Goal: Information Seeking & Learning: Learn about a topic

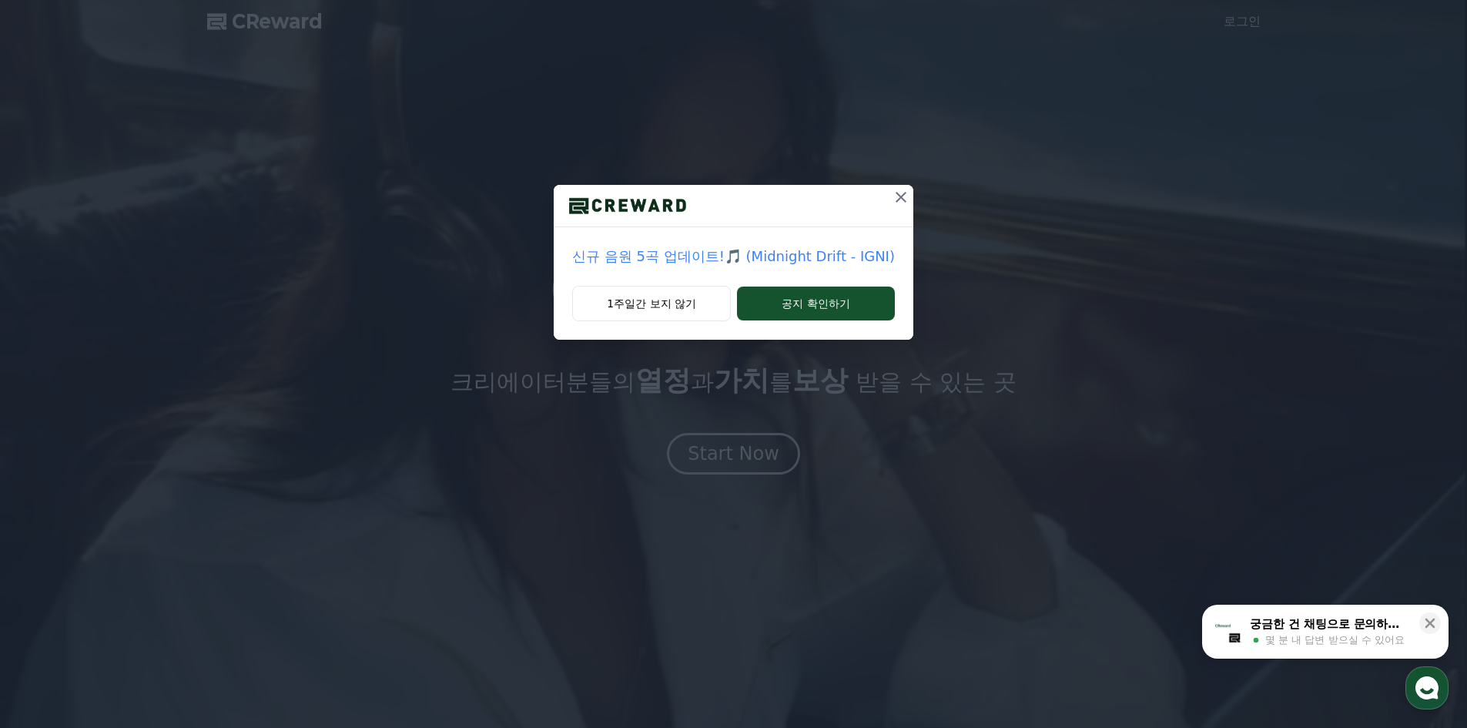
click at [897, 203] on icon at bounding box center [901, 197] width 18 height 18
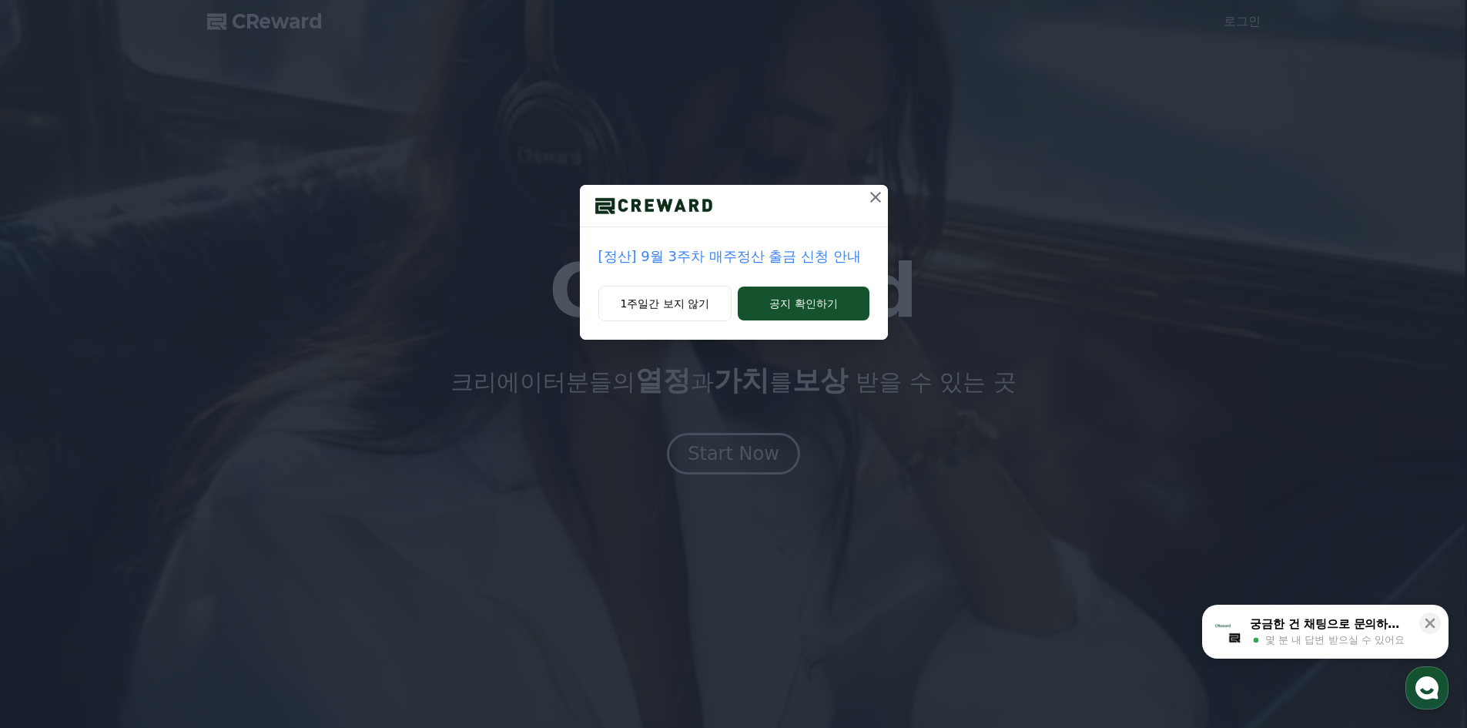
click at [865, 194] on button at bounding box center [875, 197] width 25 height 25
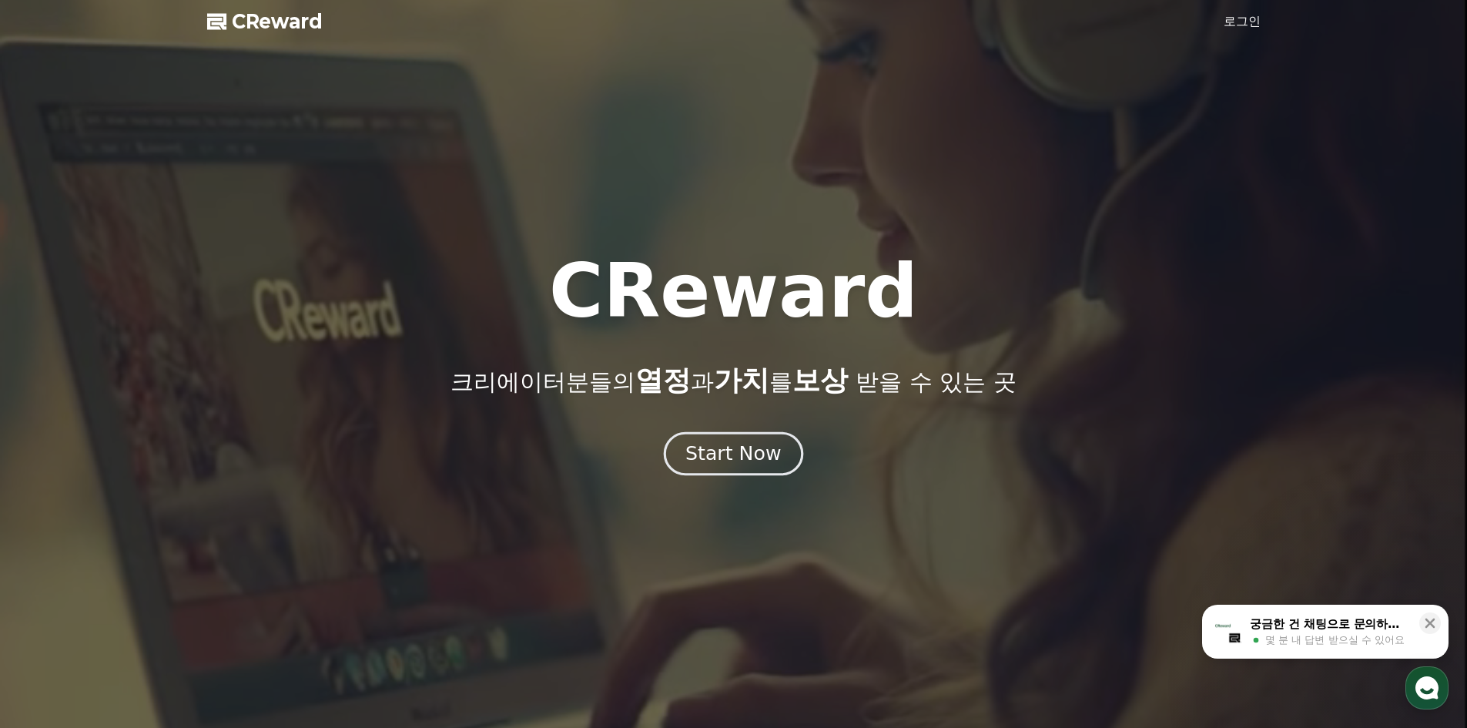
click at [736, 447] on div "Start Now" at bounding box center [732, 453] width 95 height 26
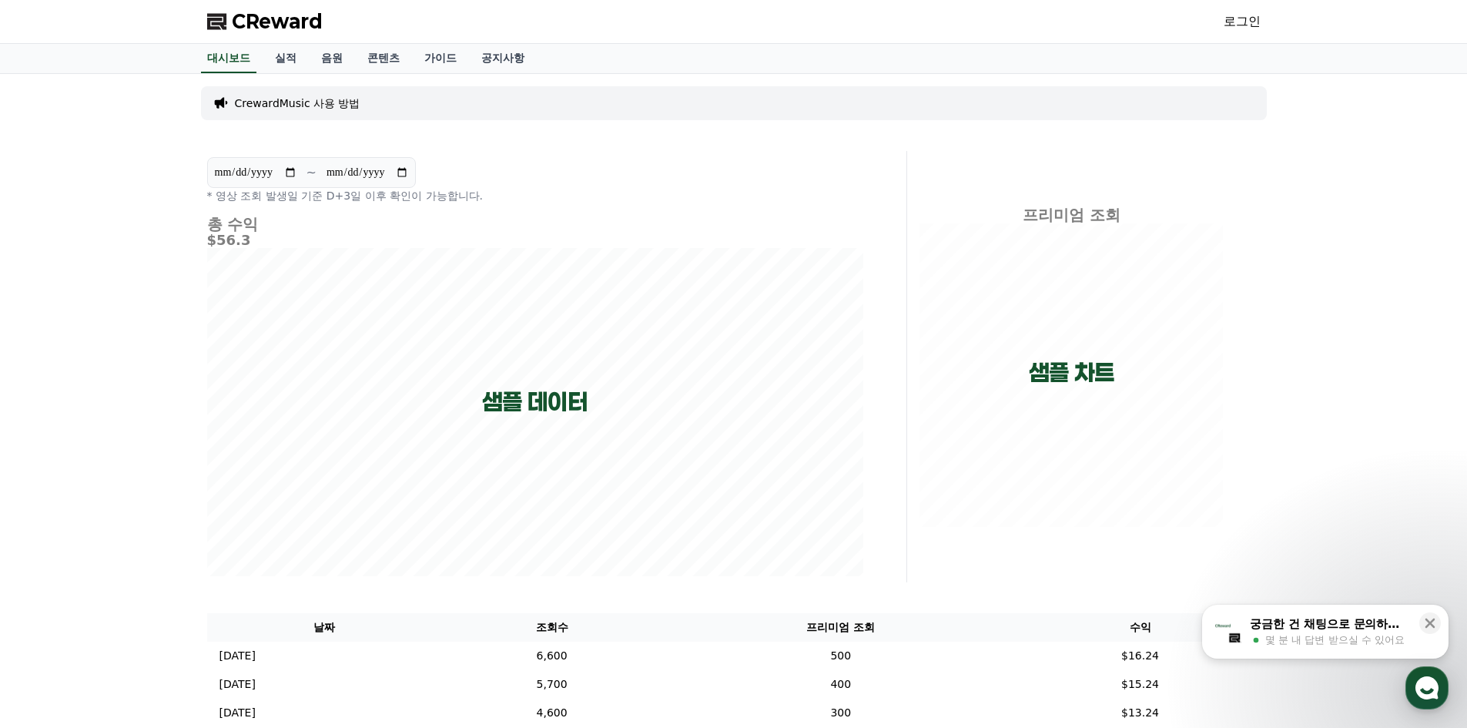
click at [1240, 23] on link "로그인" at bounding box center [1242, 21] width 37 height 18
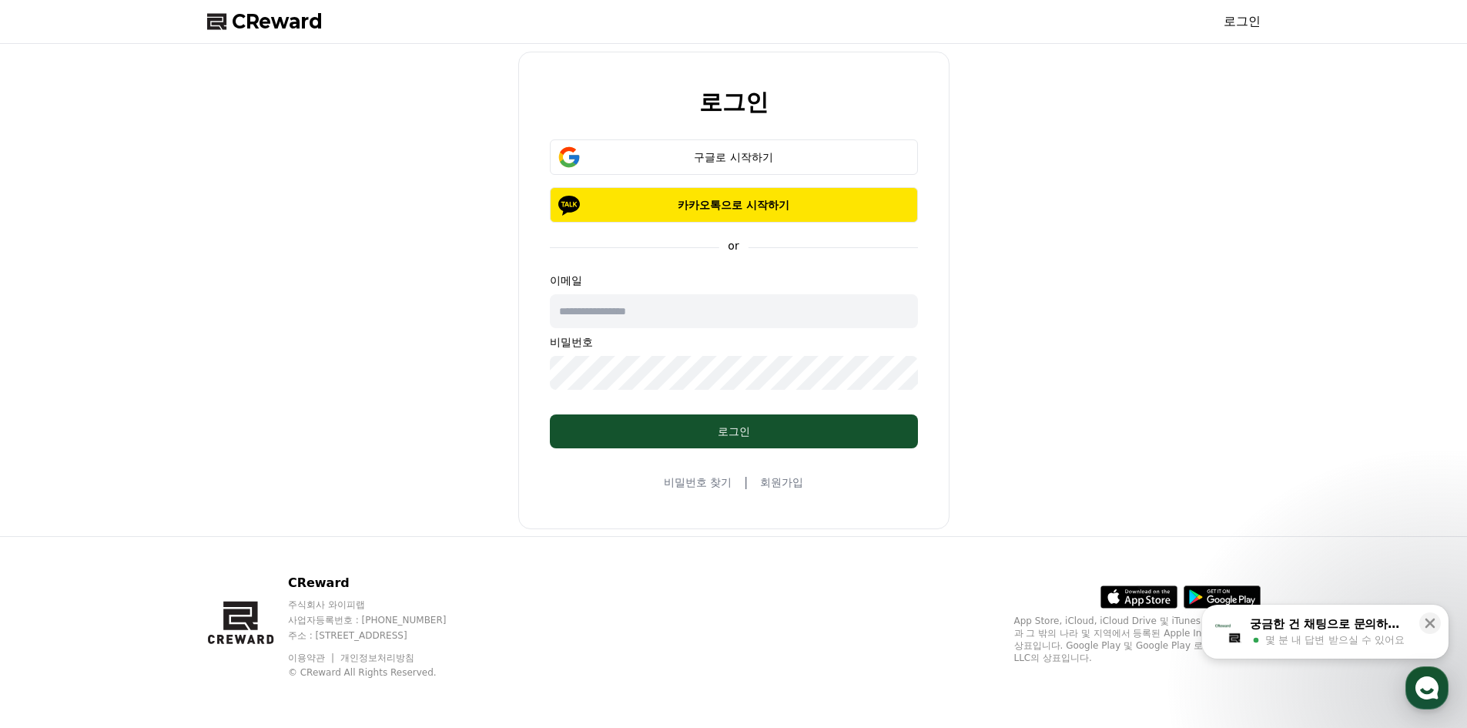
click at [655, 314] on input "text" at bounding box center [734, 311] width 368 height 34
type input "**********"
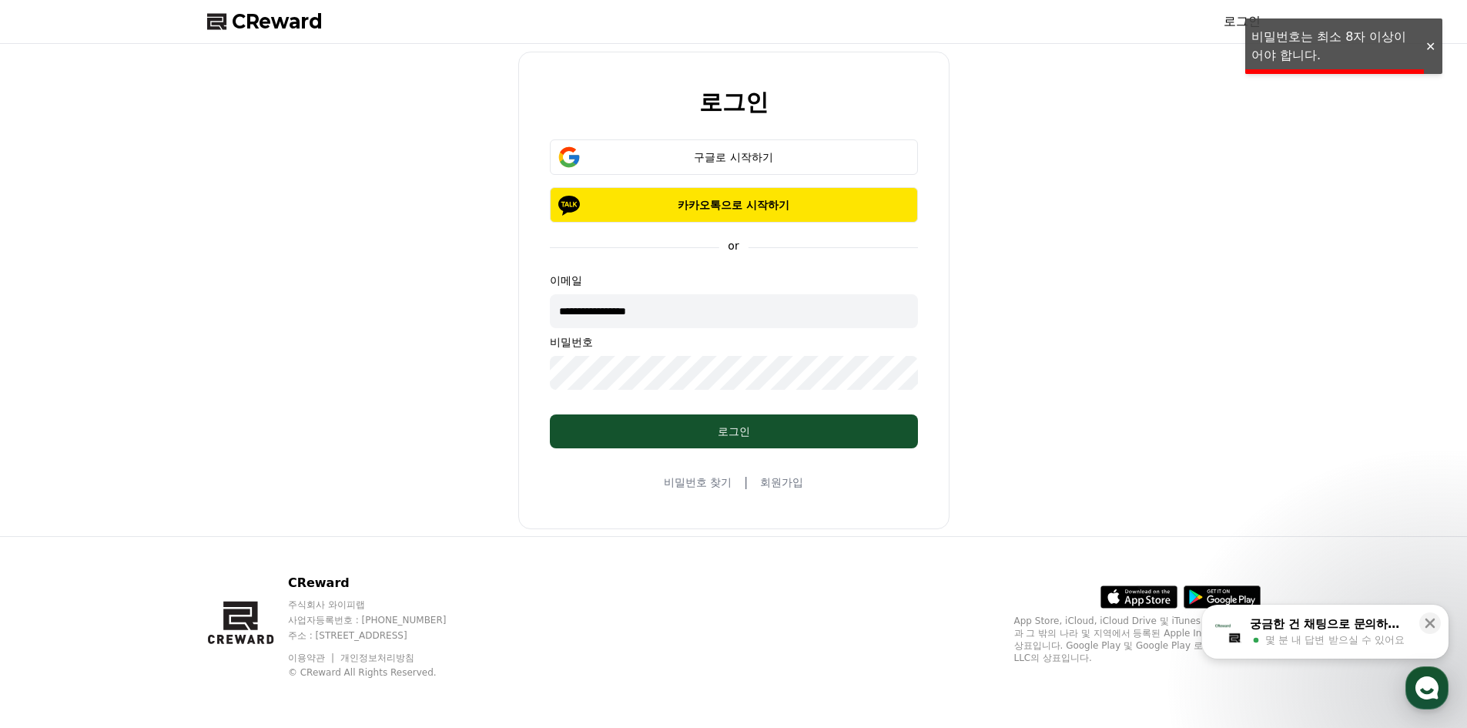
click at [497, 380] on div "**********" at bounding box center [734, 290] width 1066 height 480
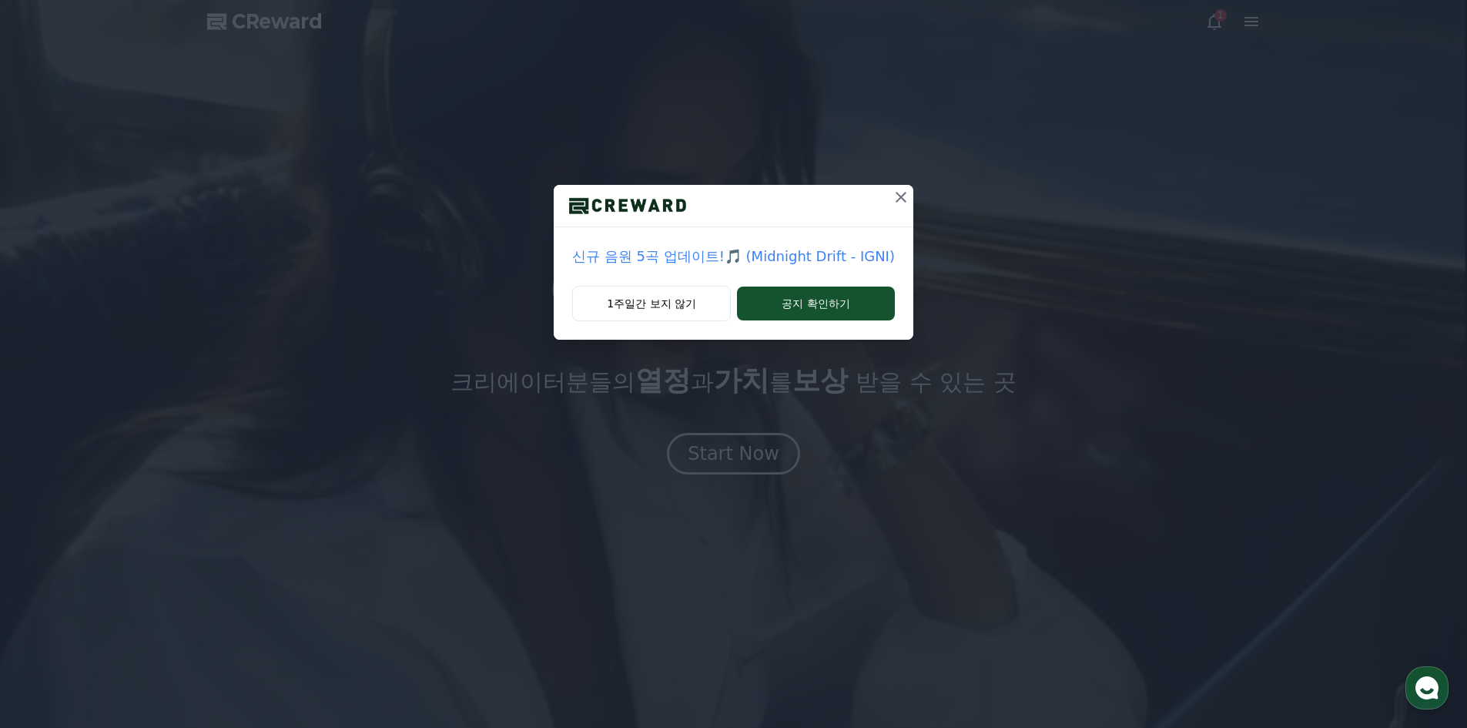
click at [897, 195] on icon at bounding box center [901, 197] width 18 height 18
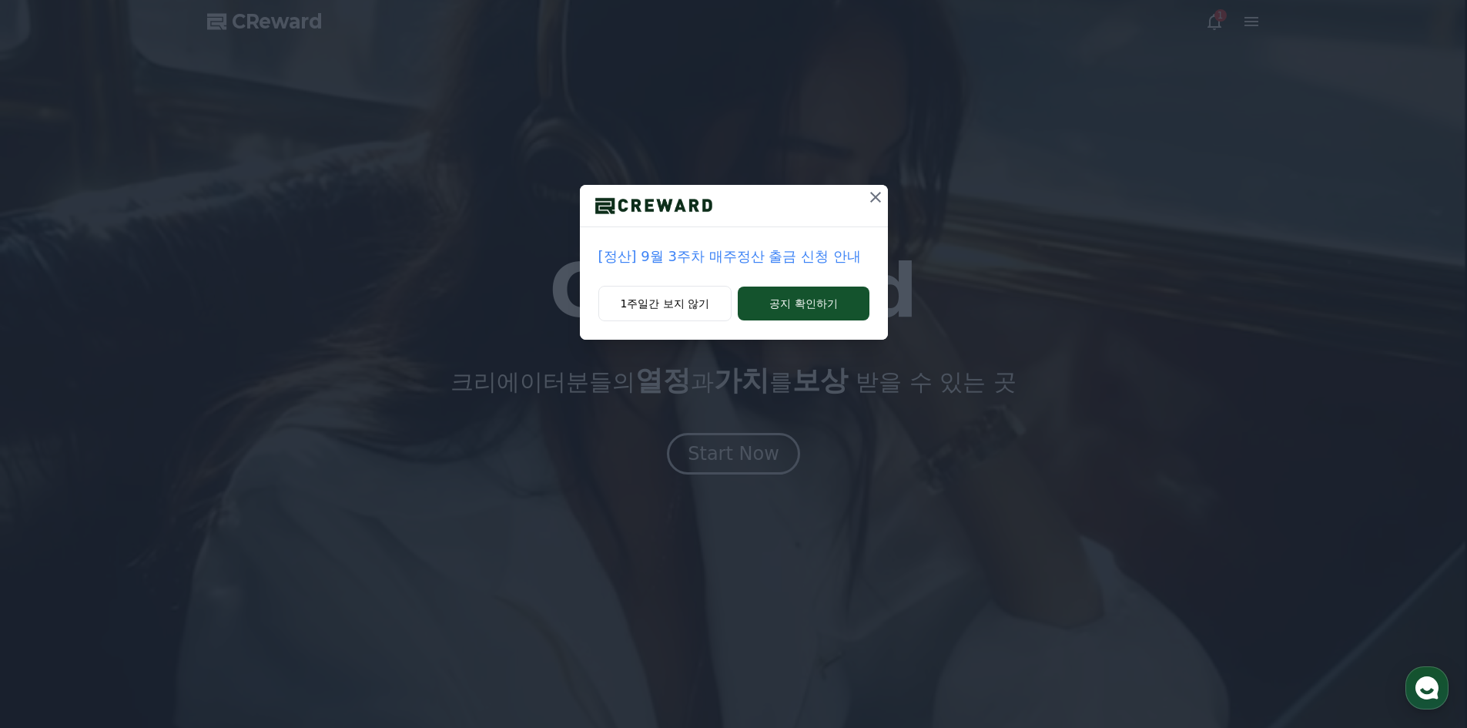
click at [873, 200] on icon at bounding box center [875, 197] width 18 height 18
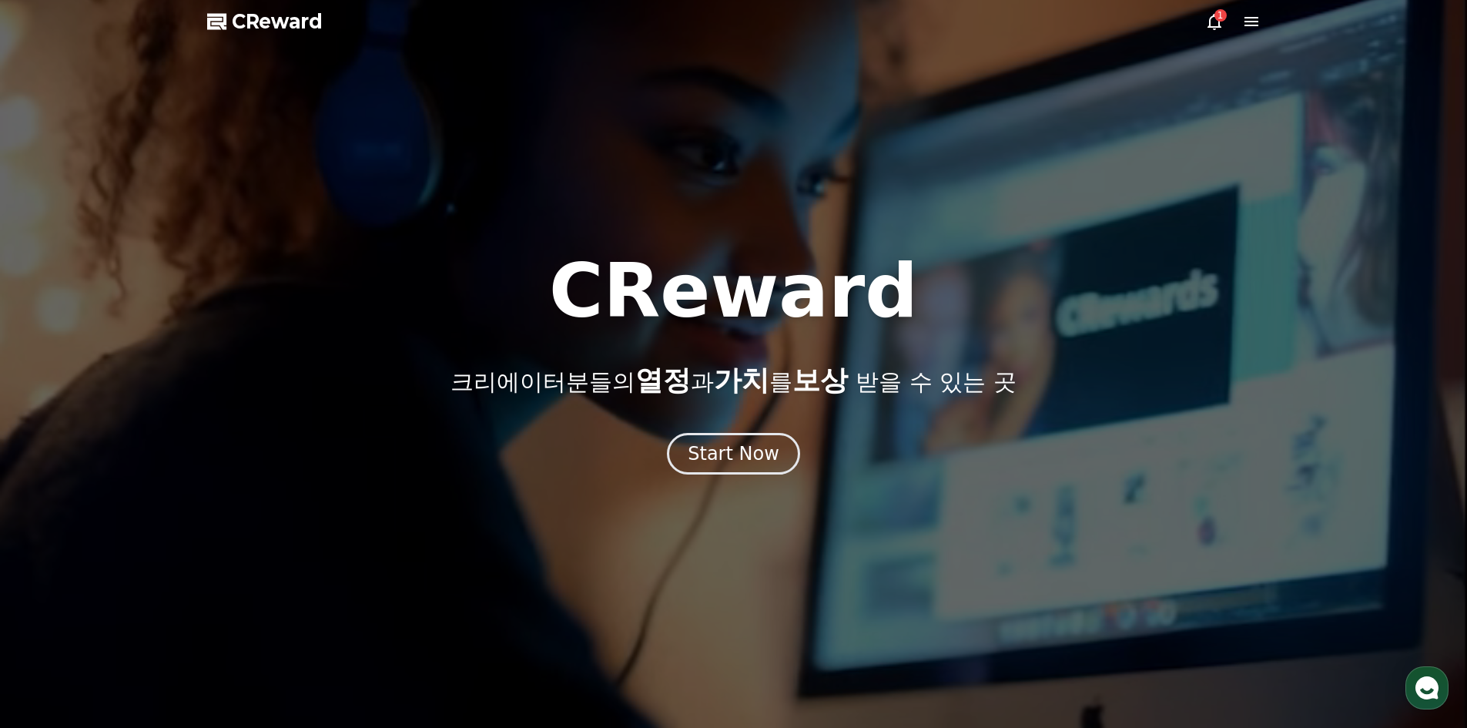
click at [1210, 15] on icon at bounding box center [1214, 21] width 18 height 18
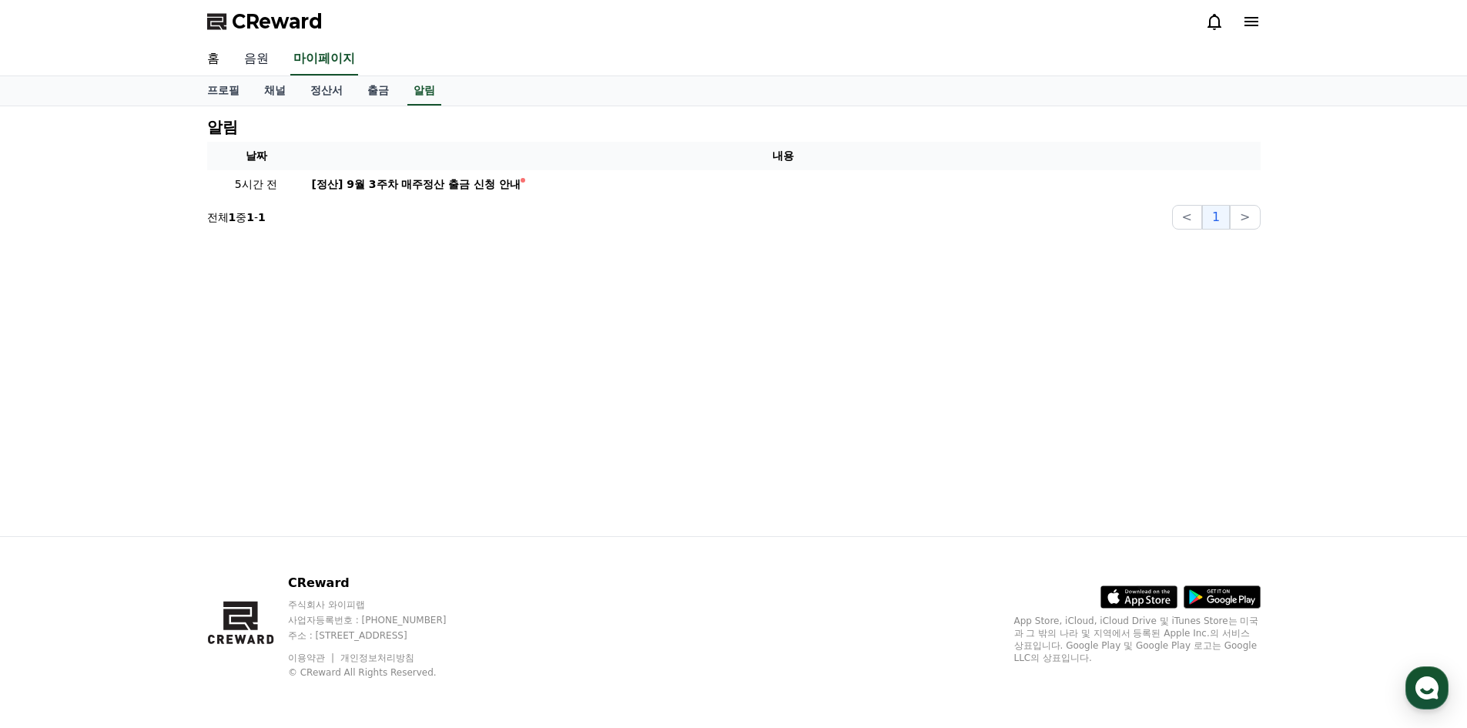
click at [246, 61] on link "음원" at bounding box center [256, 59] width 49 height 32
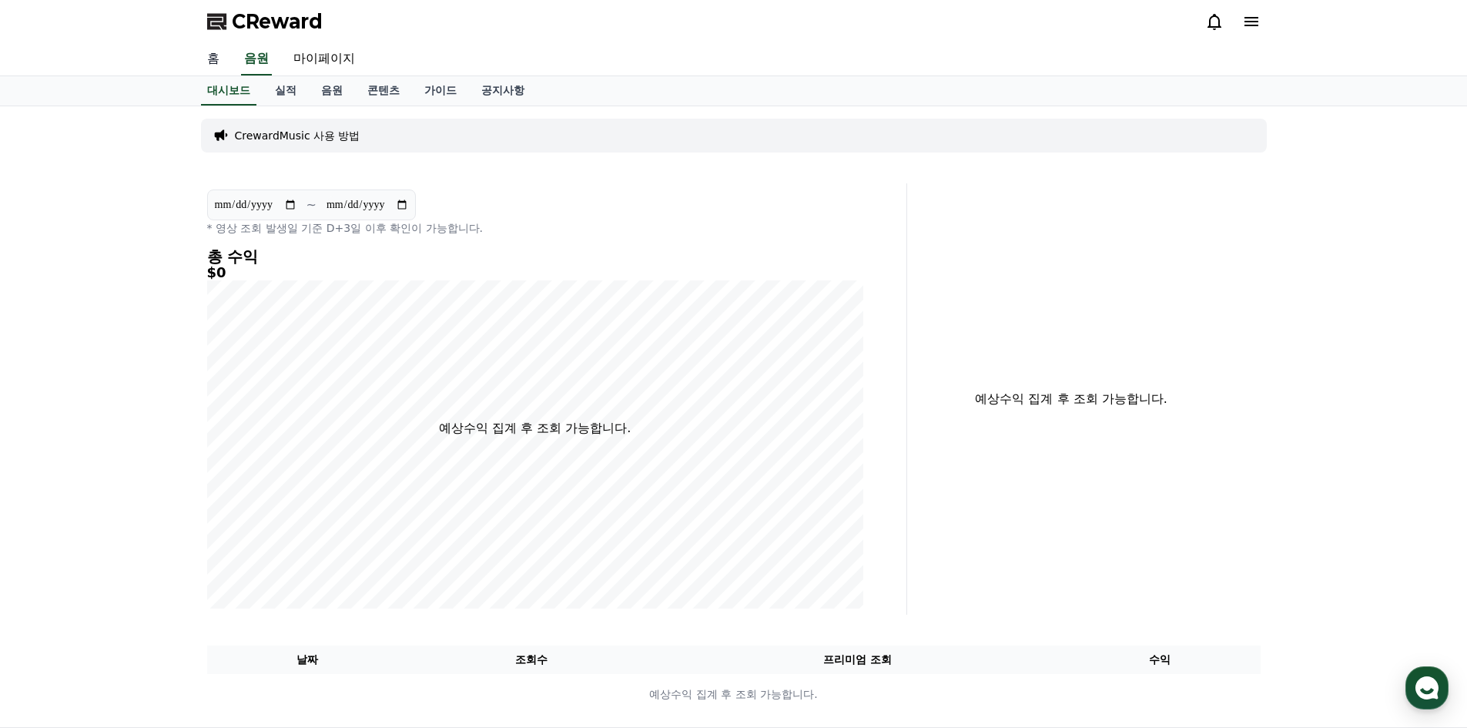
click at [218, 57] on link "홈" at bounding box center [213, 59] width 37 height 32
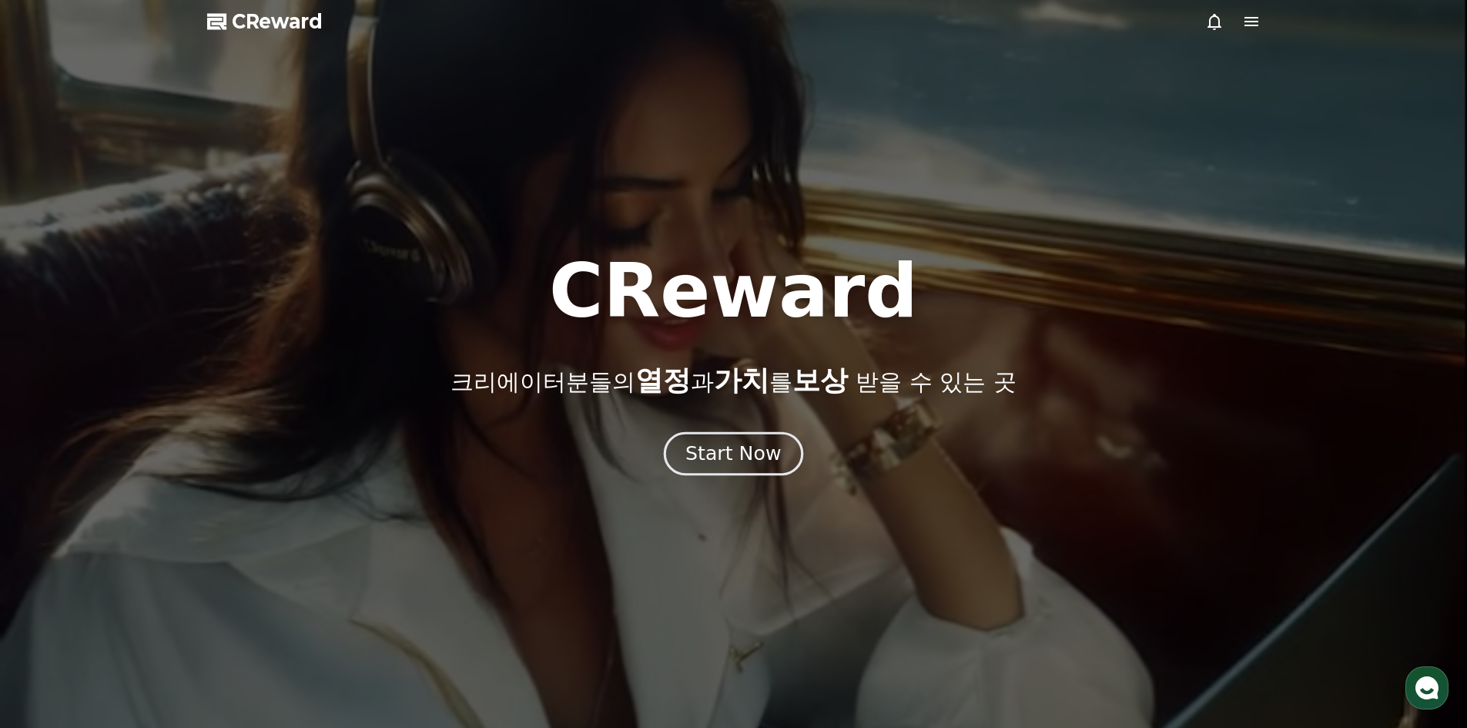
click at [710, 447] on div "Start Now" at bounding box center [732, 453] width 95 height 26
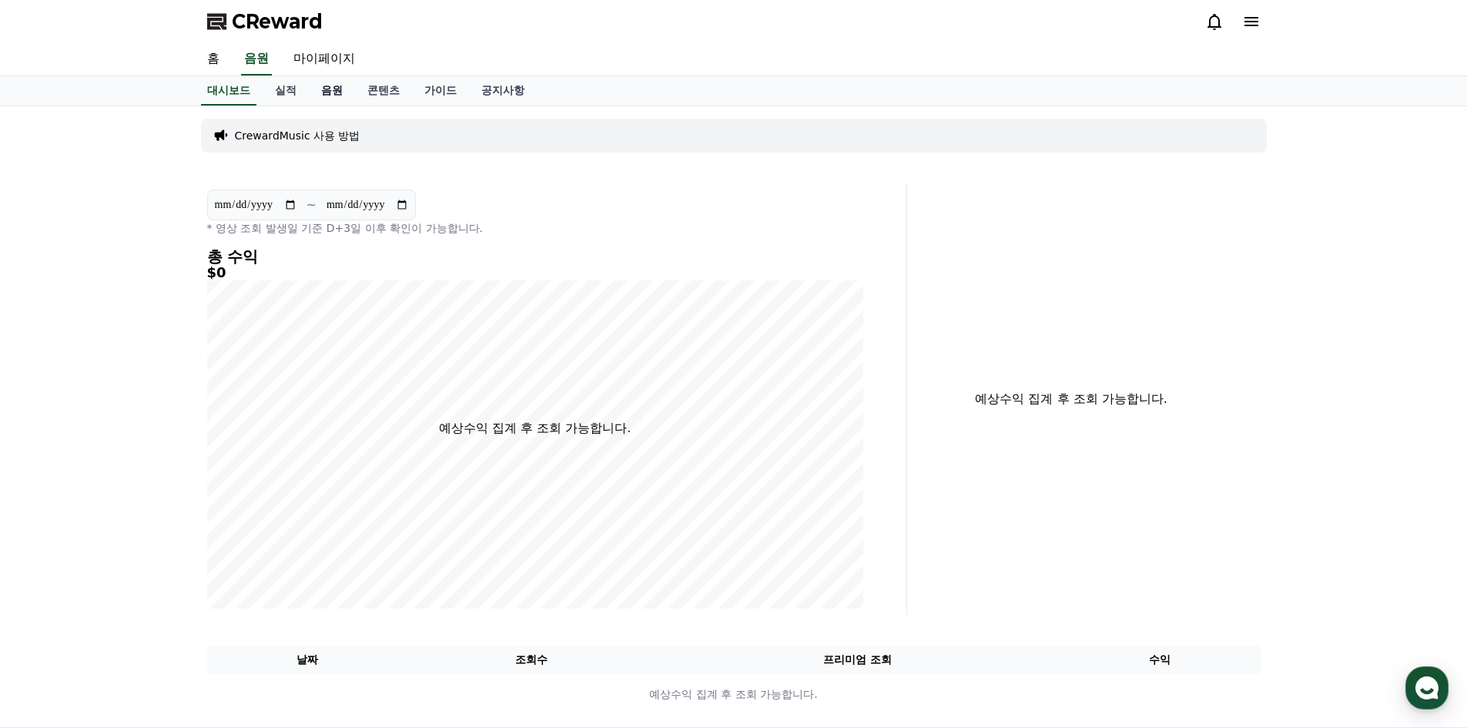
click at [326, 92] on link "음원" at bounding box center [332, 90] width 46 height 29
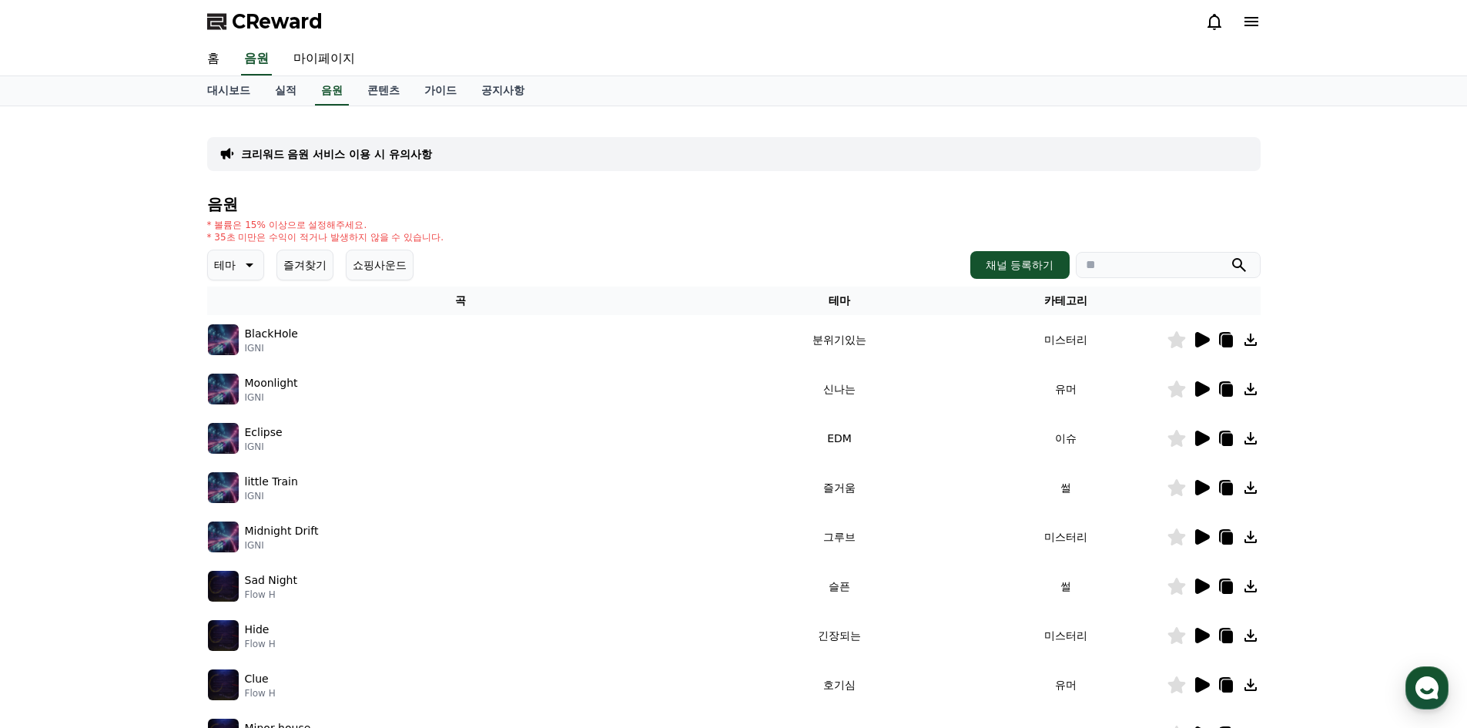
click at [1198, 339] on icon at bounding box center [1202, 339] width 15 height 15
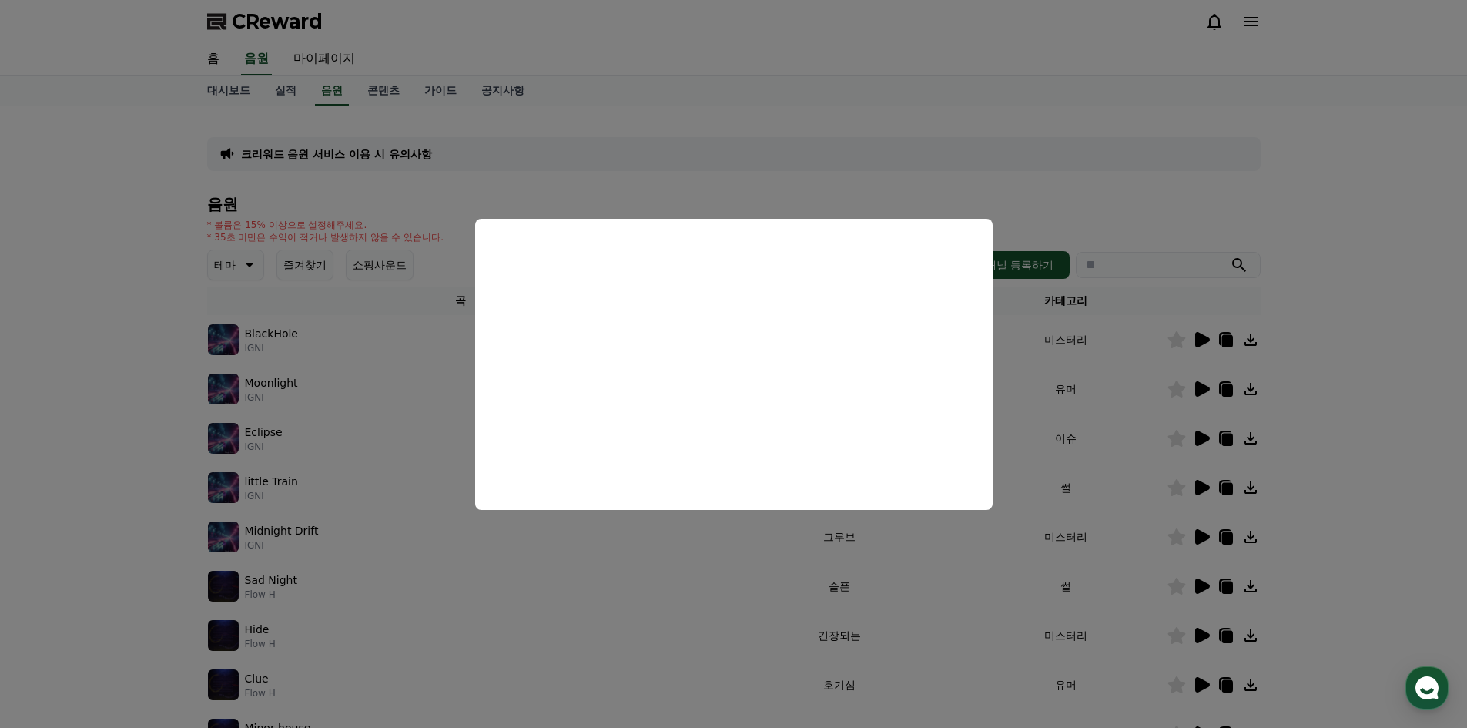
click at [1056, 524] on button "close modal" at bounding box center [733, 364] width 1467 height 728
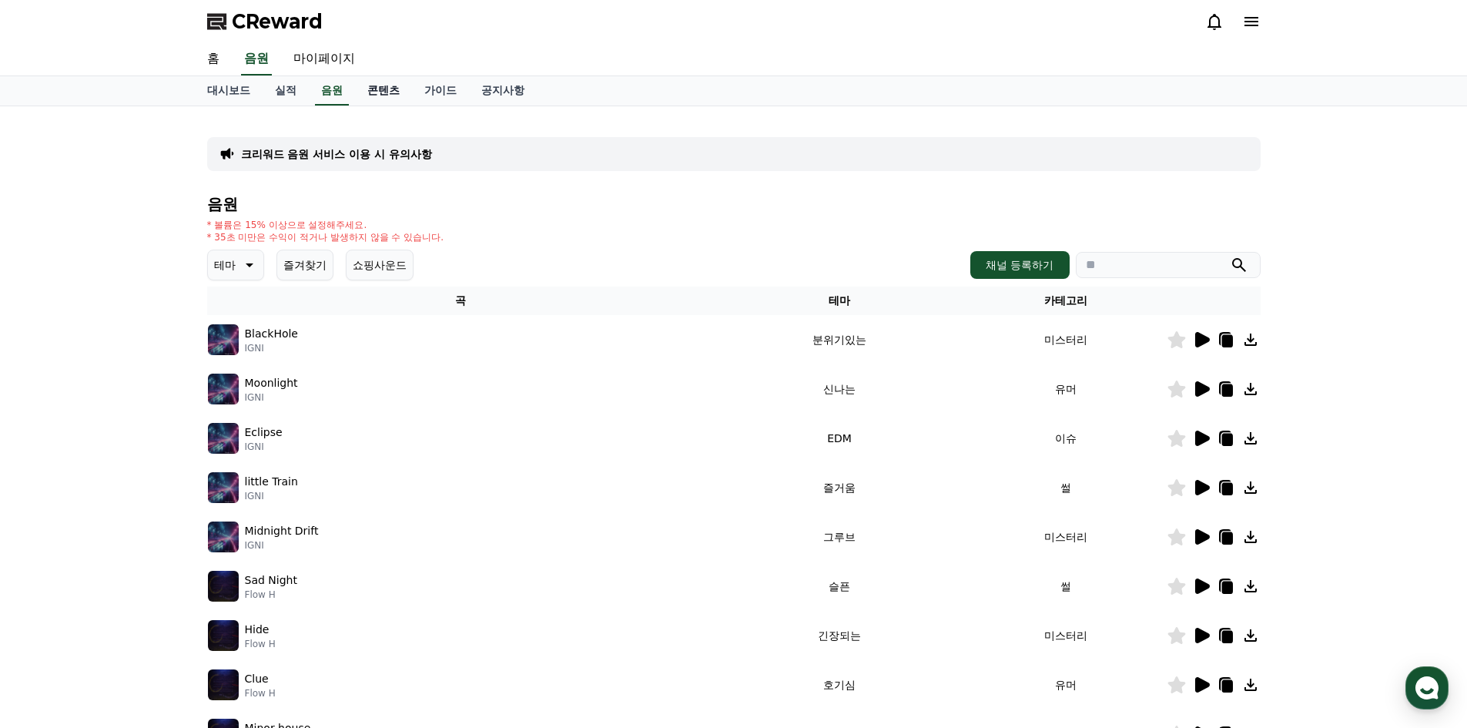
click at [385, 87] on link "콘텐츠" at bounding box center [383, 90] width 57 height 29
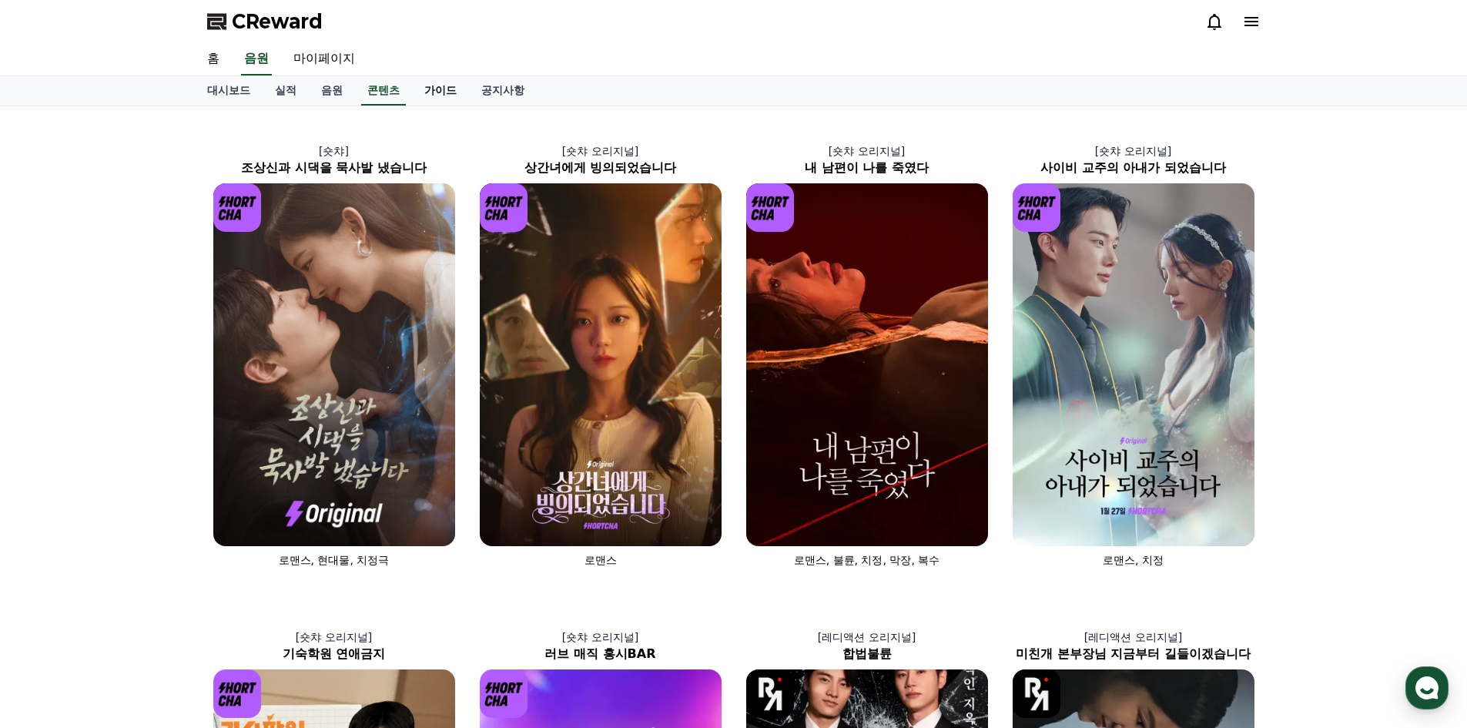
click at [439, 94] on link "가이드" at bounding box center [440, 90] width 57 height 29
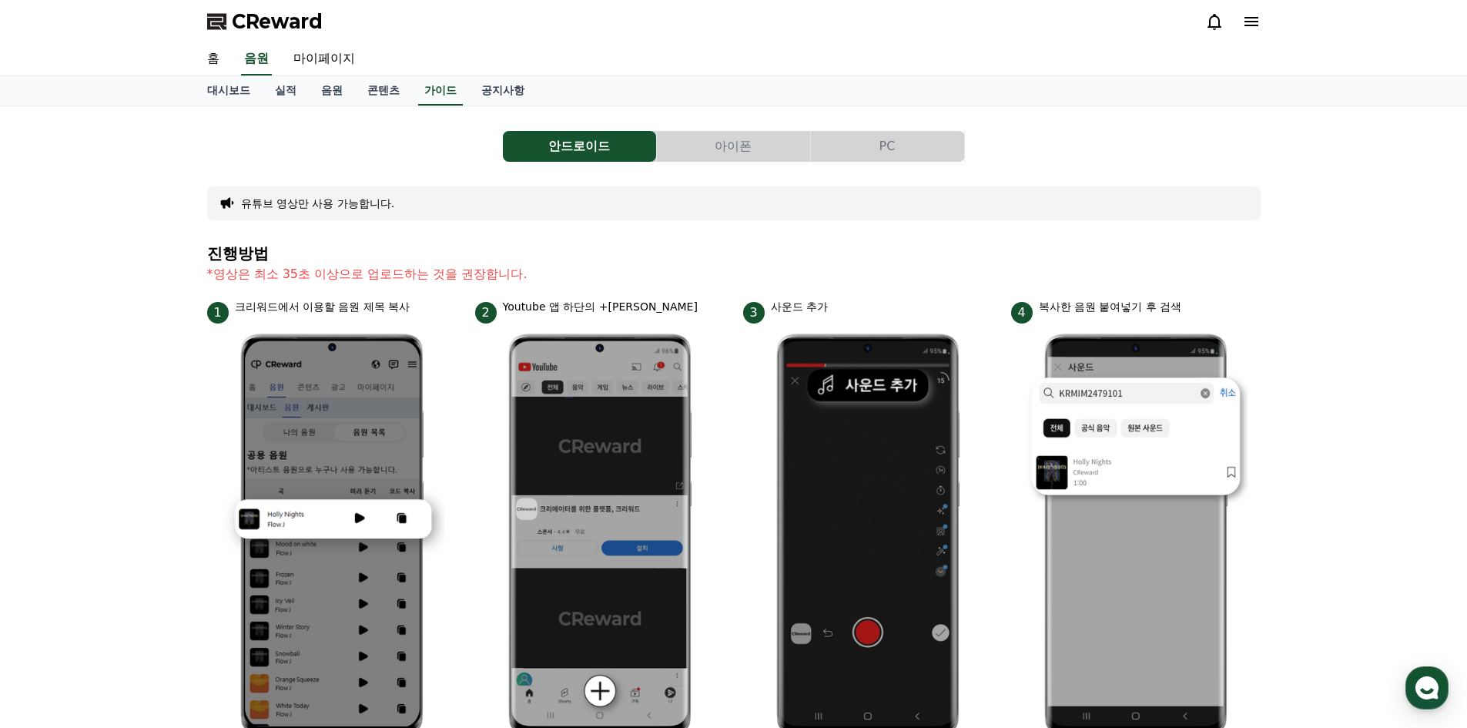
scroll to position [154, 0]
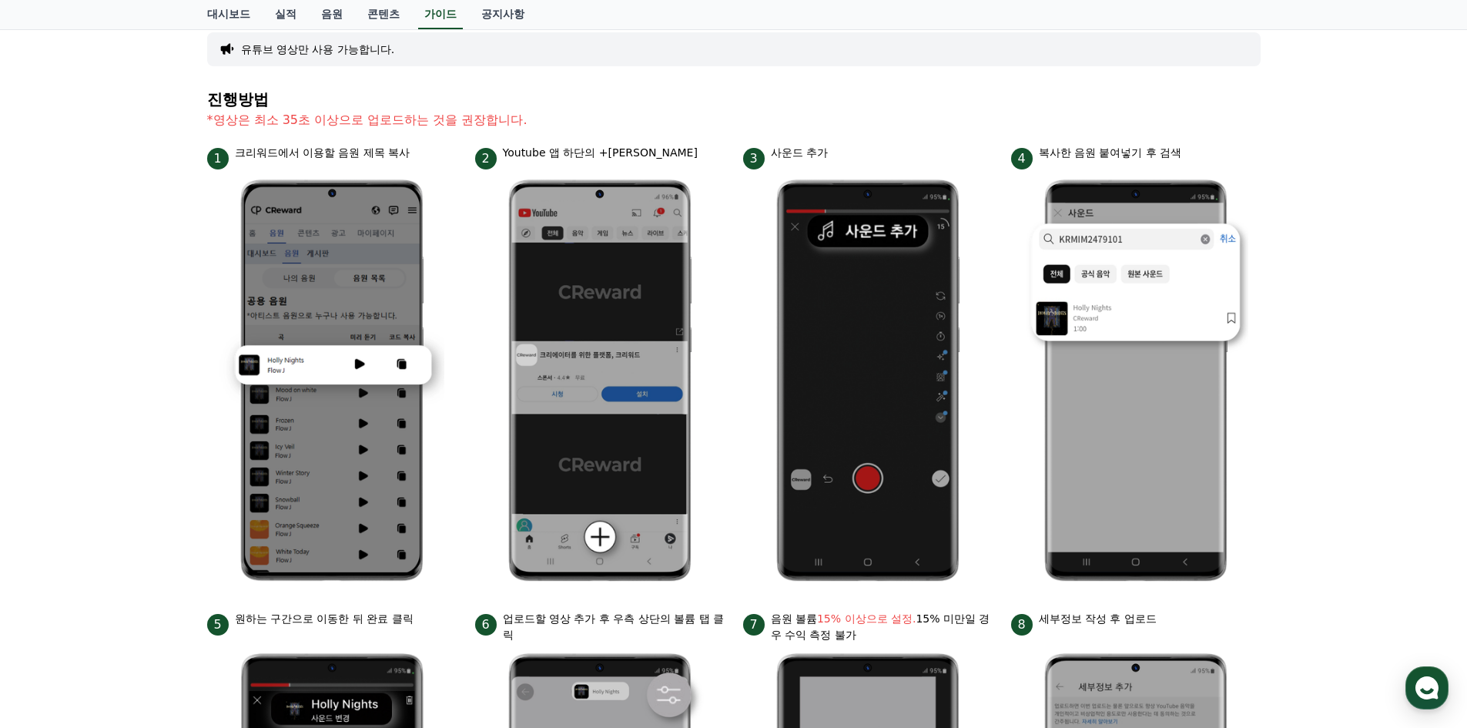
click at [1372, 442] on div "안드로이드 아이폰 PC 유튜브 영상만 사용 가능합니다. 진행방법 *영상은 최소 35초 이상으로 업로드하는 것을 권장합니다. 1 크리워드에서 이…" at bounding box center [733, 515] width 1467 height 1126
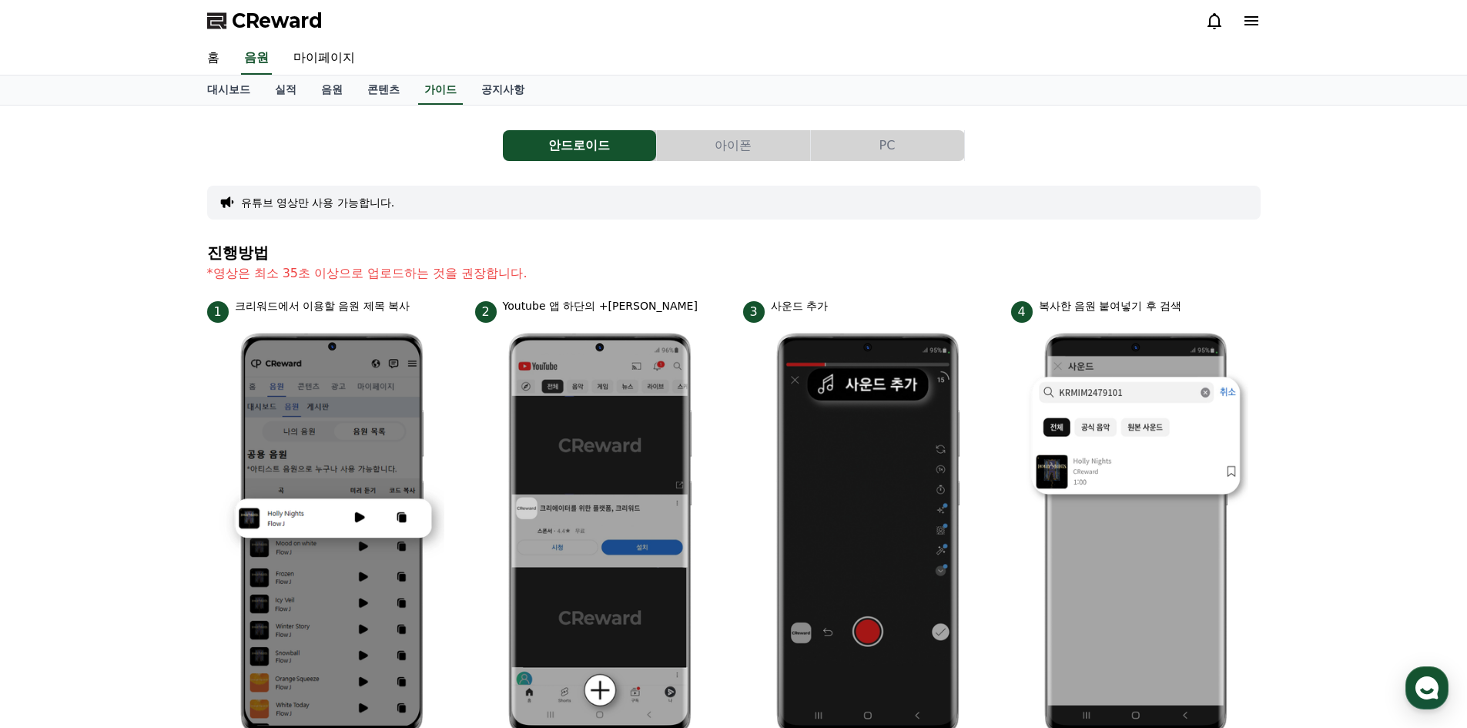
scroll to position [0, 0]
click at [502, 92] on link "공지사항" at bounding box center [503, 90] width 68 height 29
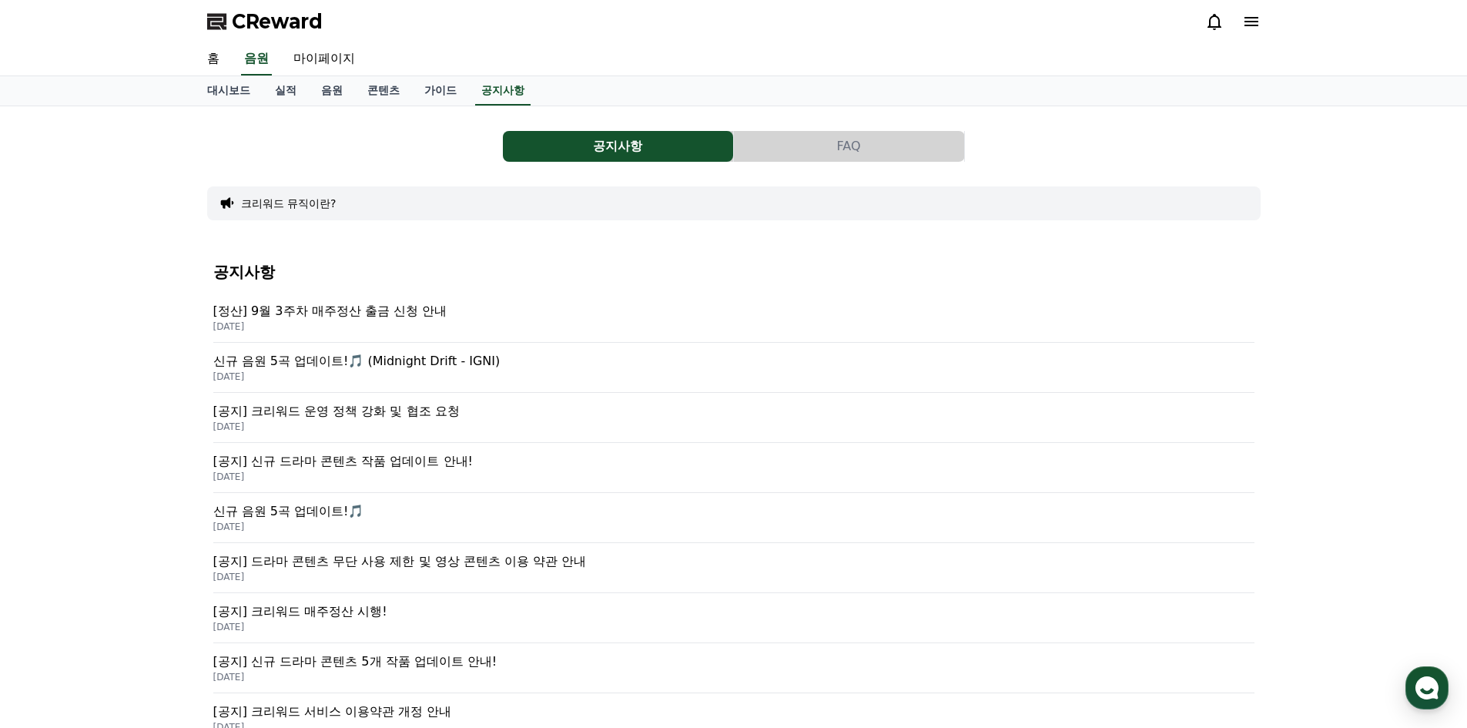
click at [398, 460] on p "[공지] 신규 드라마 콘텐츠 작품 업데이트 안내!" at bounding box center [733, 461] width 1041 height 18
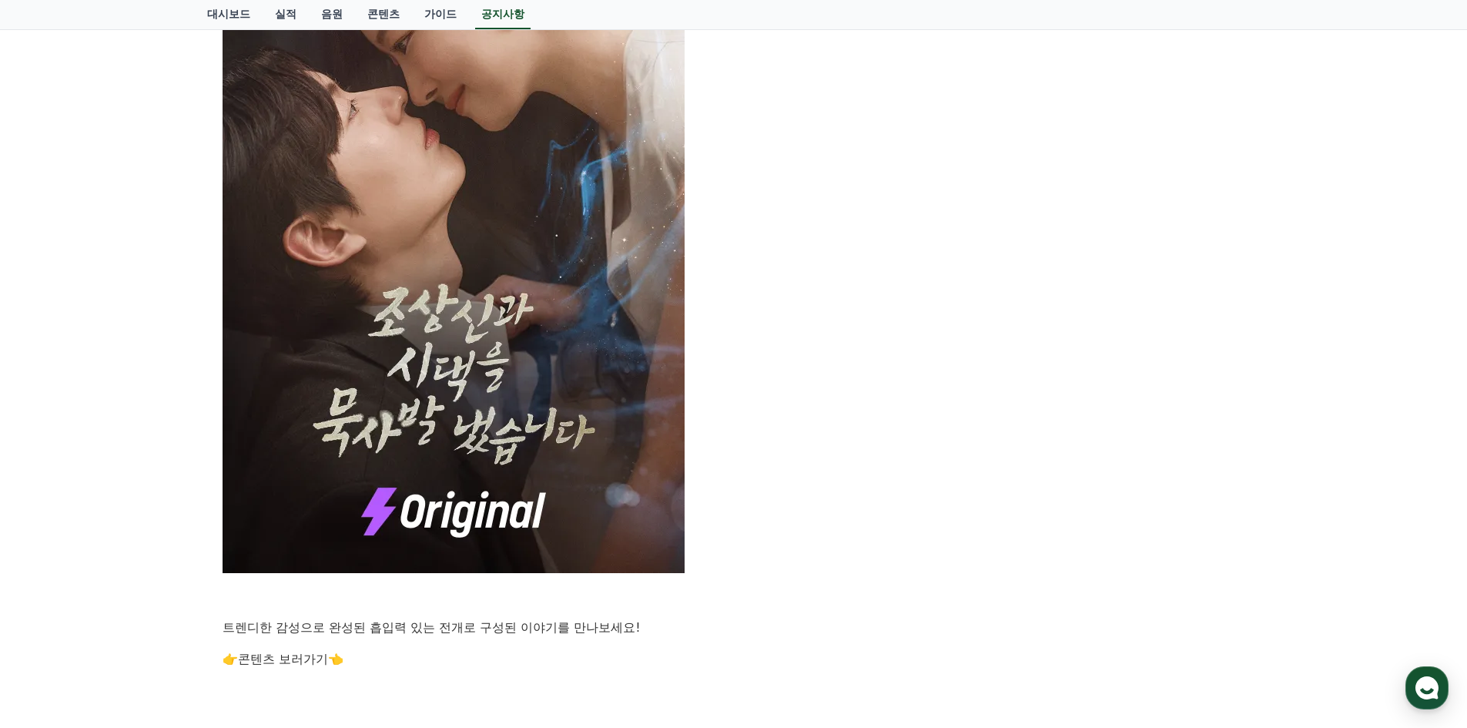
scroll to position [847, 0]
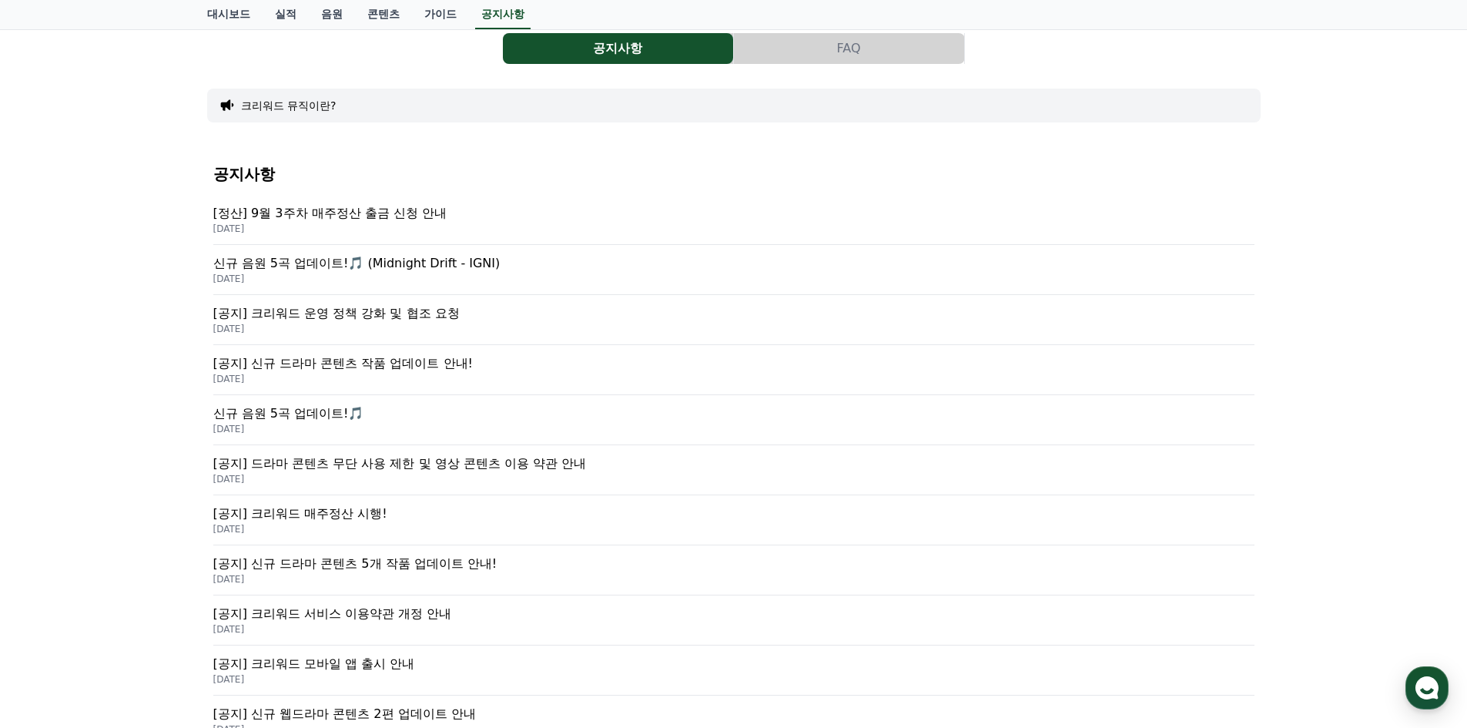
scroll to position [231, 0]
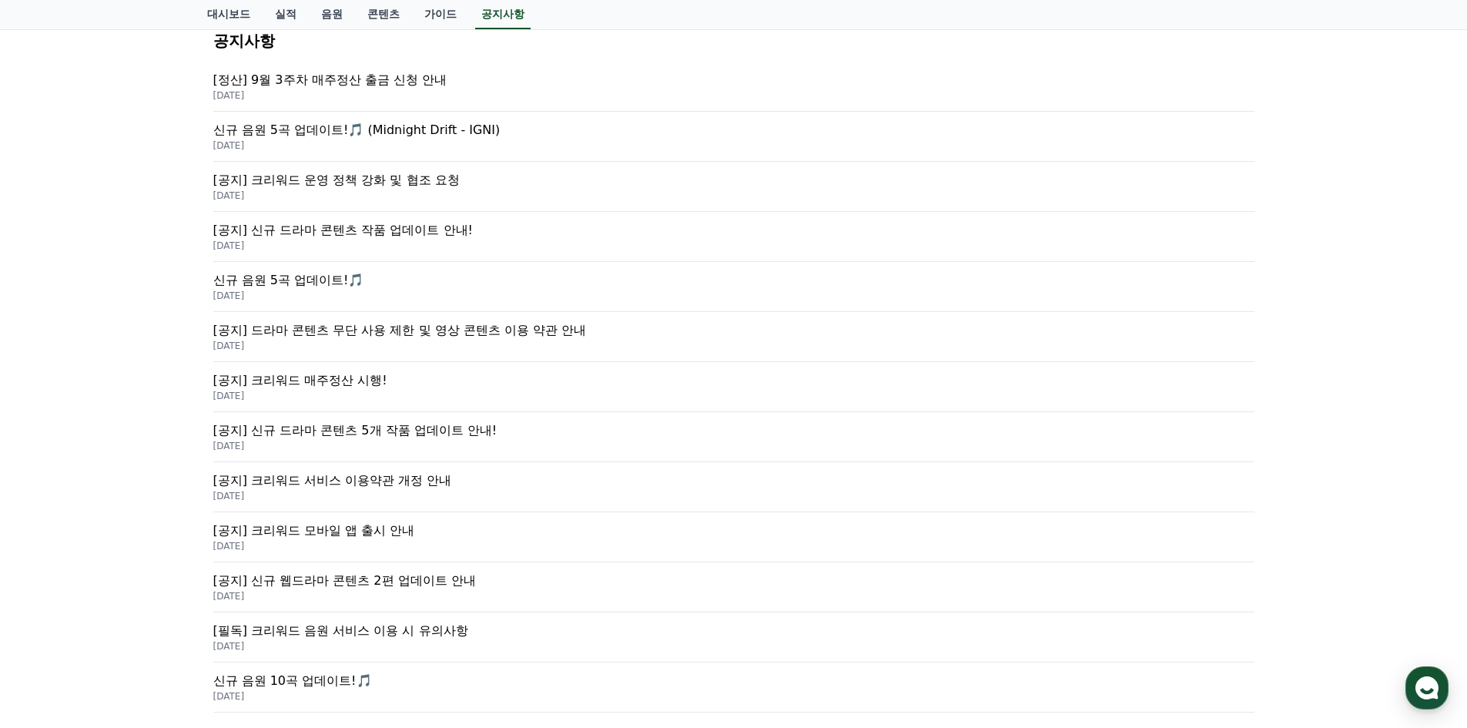
click at [465, 326] on p "[공지] 드라마 콘텐츠 무단 사용 제한 및 영상 콘텐츠 이용 약관 안내" at bounding box center [733, 330] width 1041 height 18
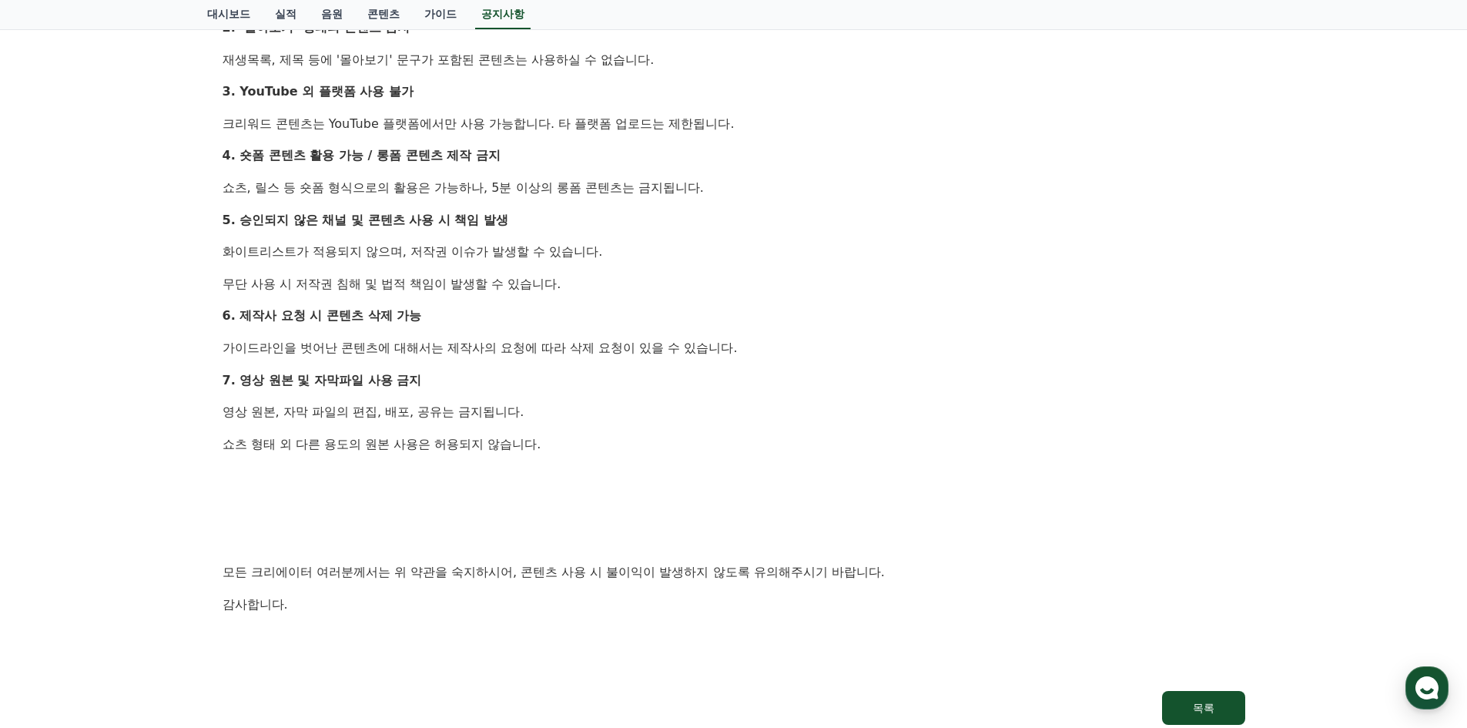
scroll to position [1155, 0]
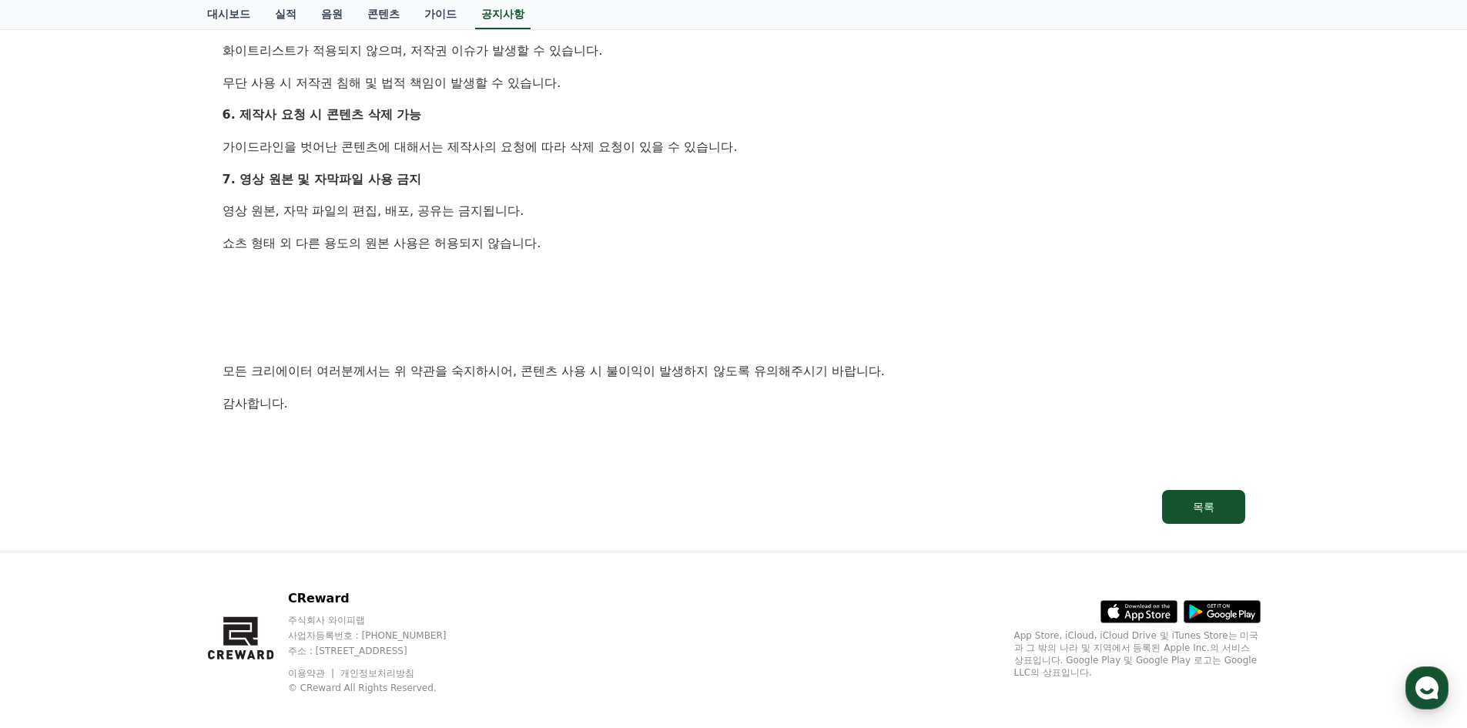
drag, startPoint x: 4, startPoint y: 0, endPoint x: 521, endPoint y: 299, distance: 596.9
click at [521, 299] on p at bounding box center [734, 307] width 1023 height 20
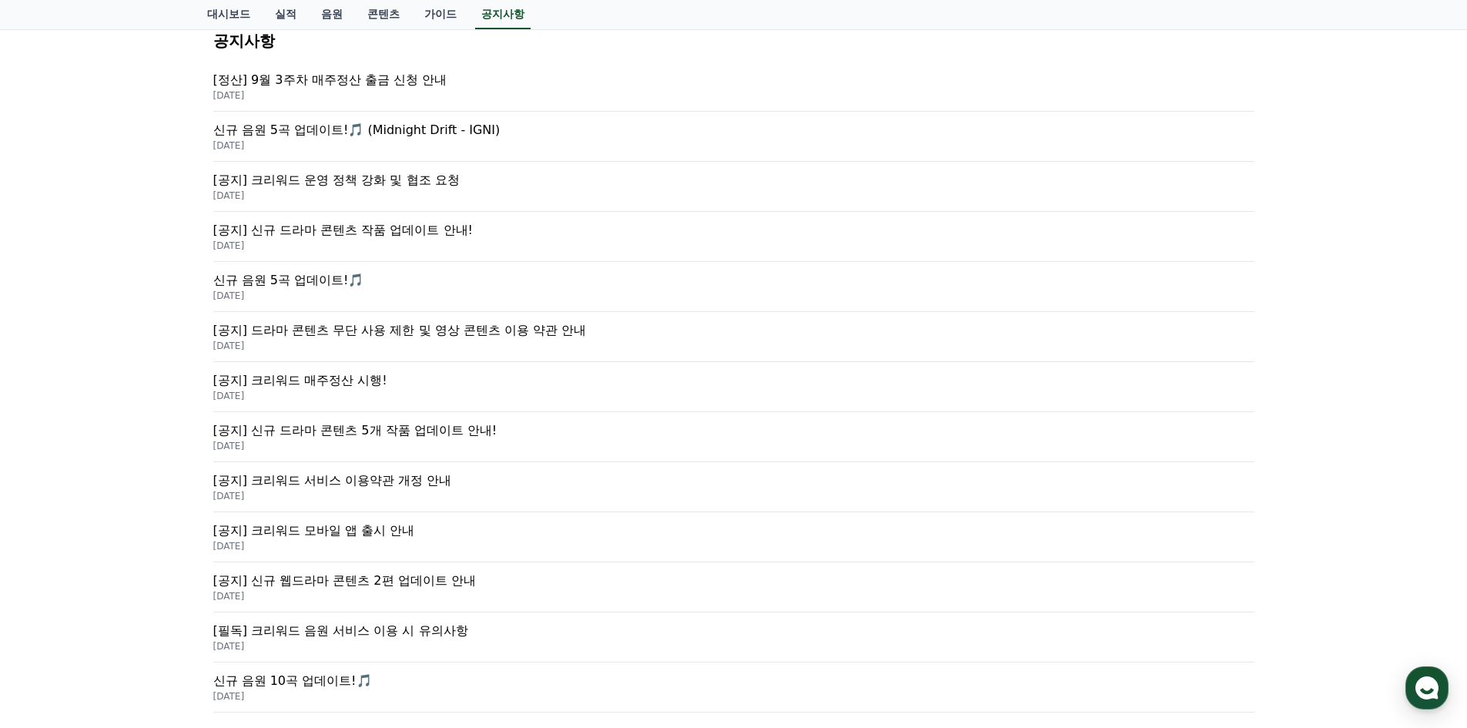
click at [385, 628] on p "[필독] 크리워드 음원 서비스 이용 시 유의사항" at bounding box center [733, 630] width 1041 height 18
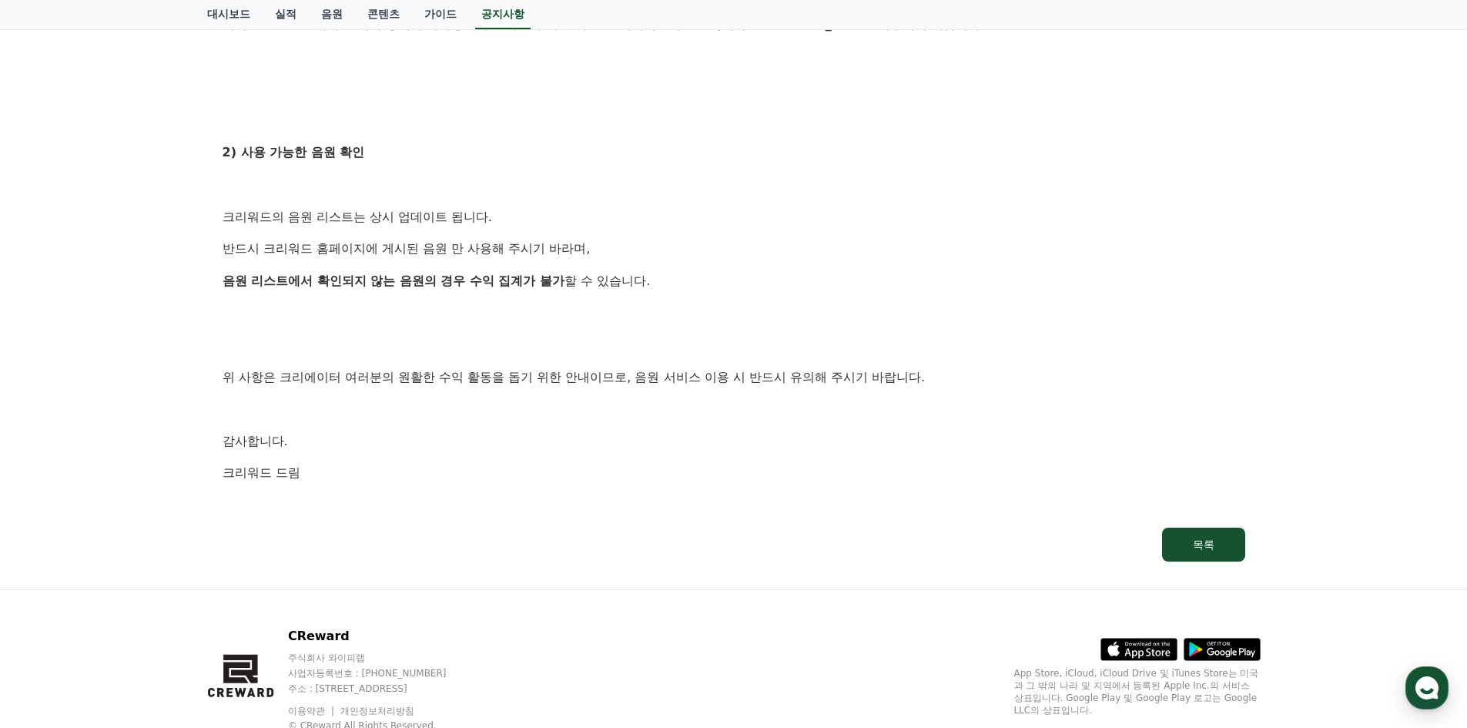
scroll to position [856, 0]
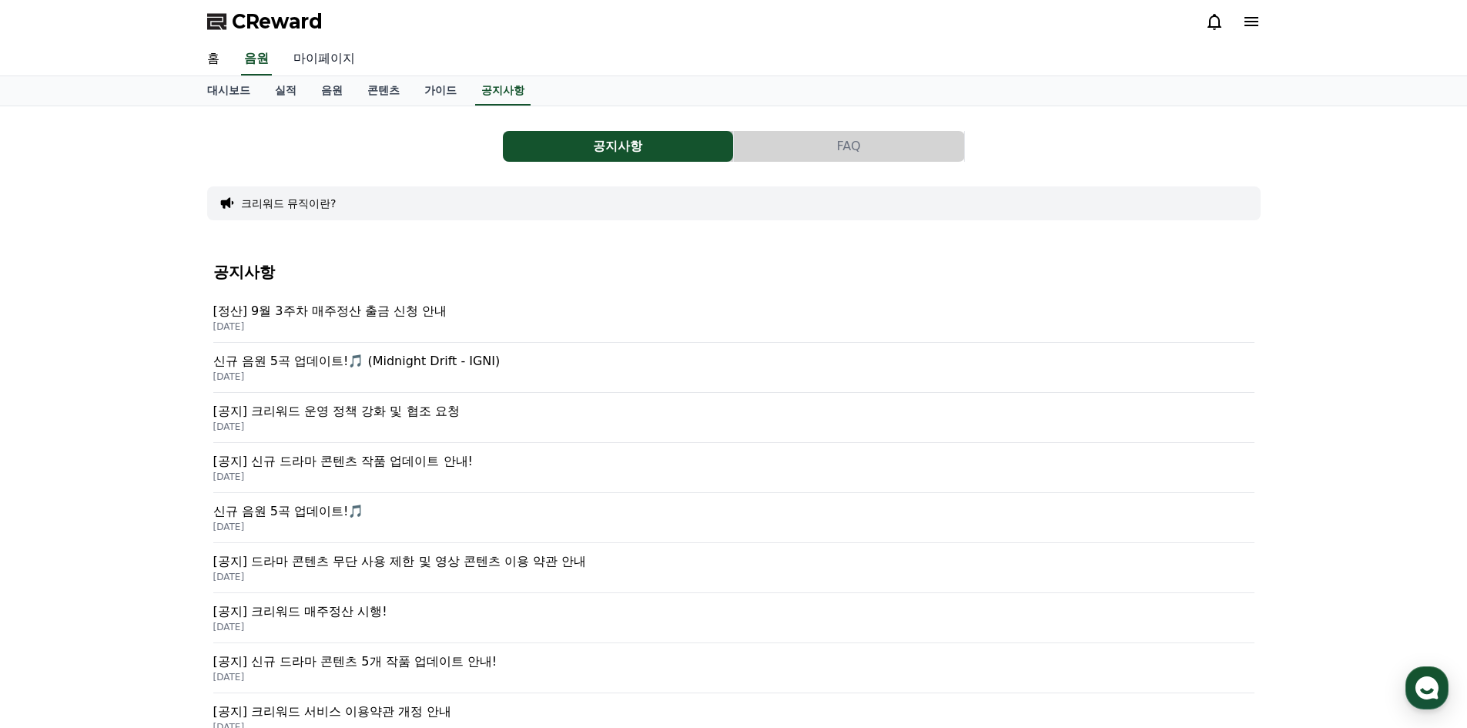
click at [330, 59] on link "마이페이지" at bounding box center [324, 59] width 86 height 32
select select "**********"
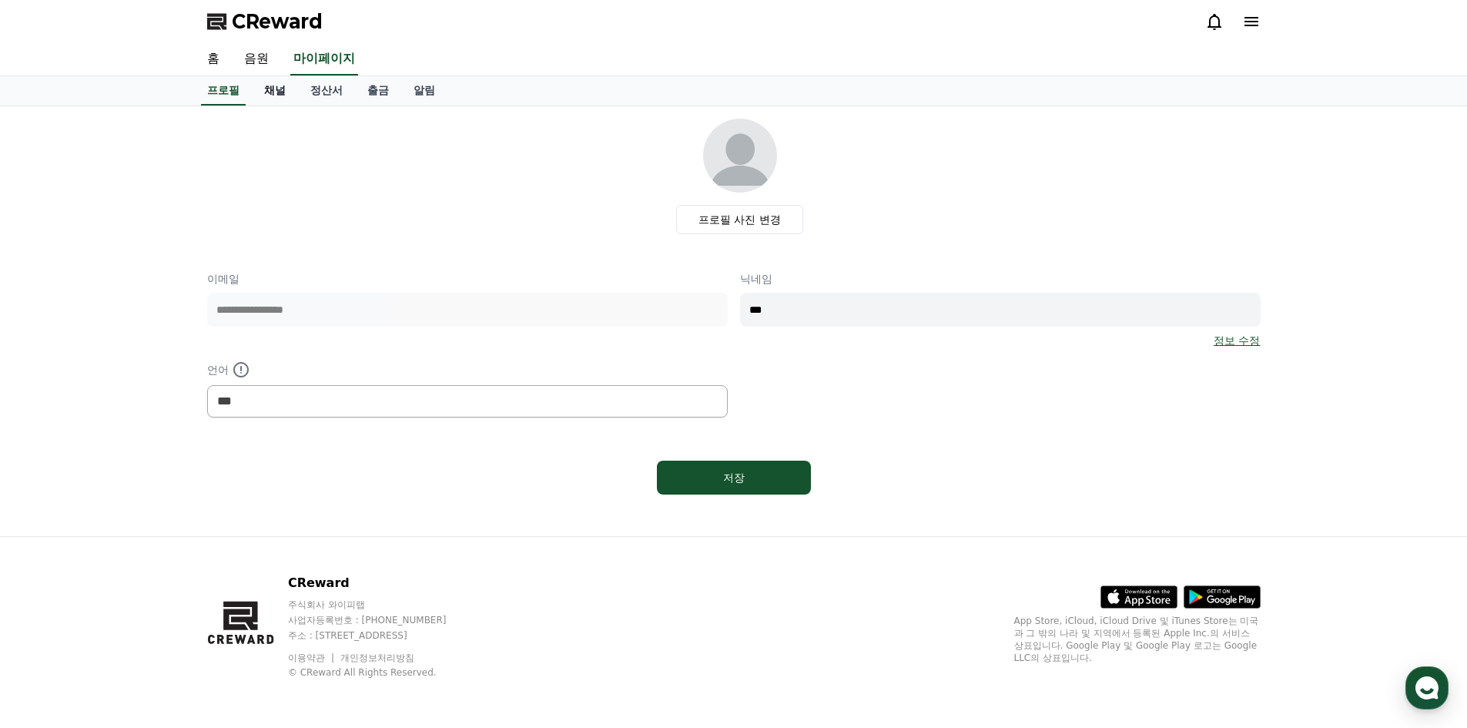
click at [276, 91] on link "채널" at bounding box center [275, 90] width 46 height 29
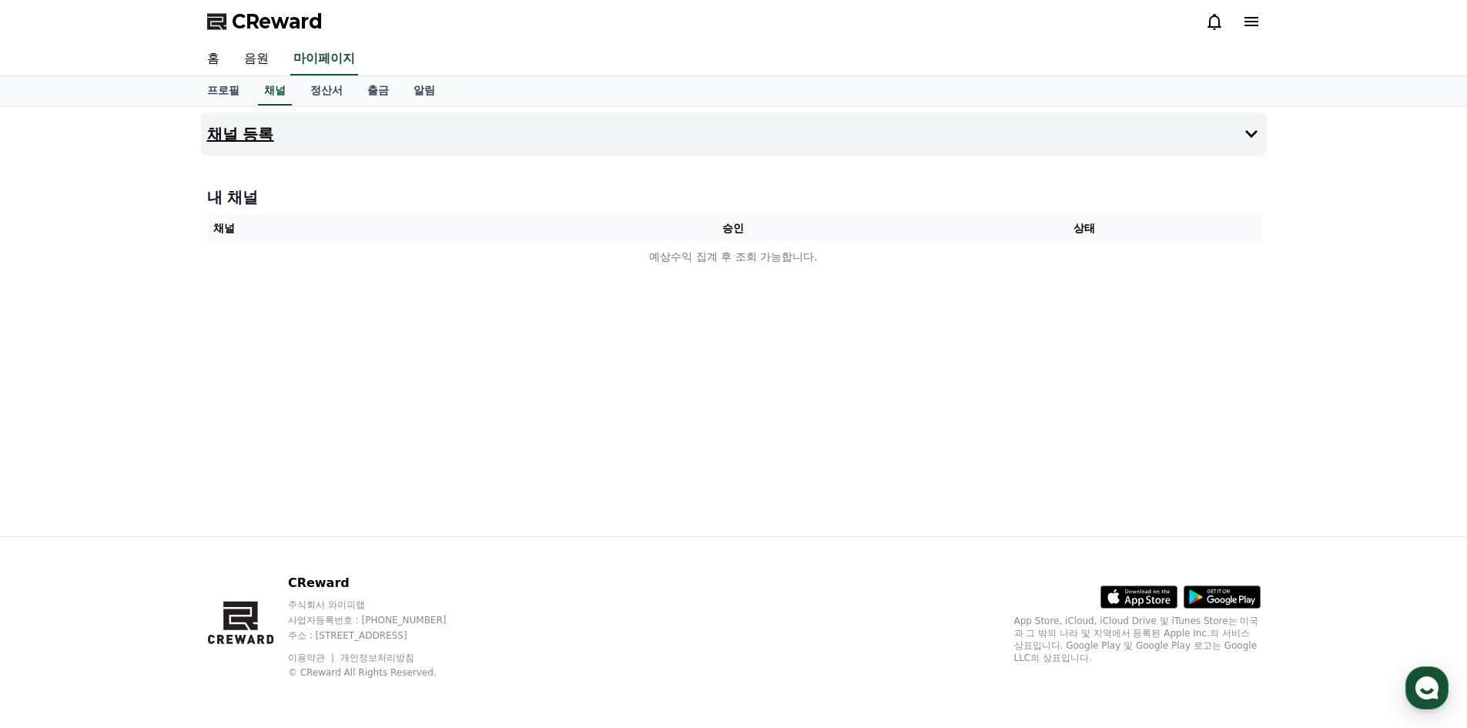
click at [1251, 132] on icon at bounding box center [1251, 134] width 18 height 18
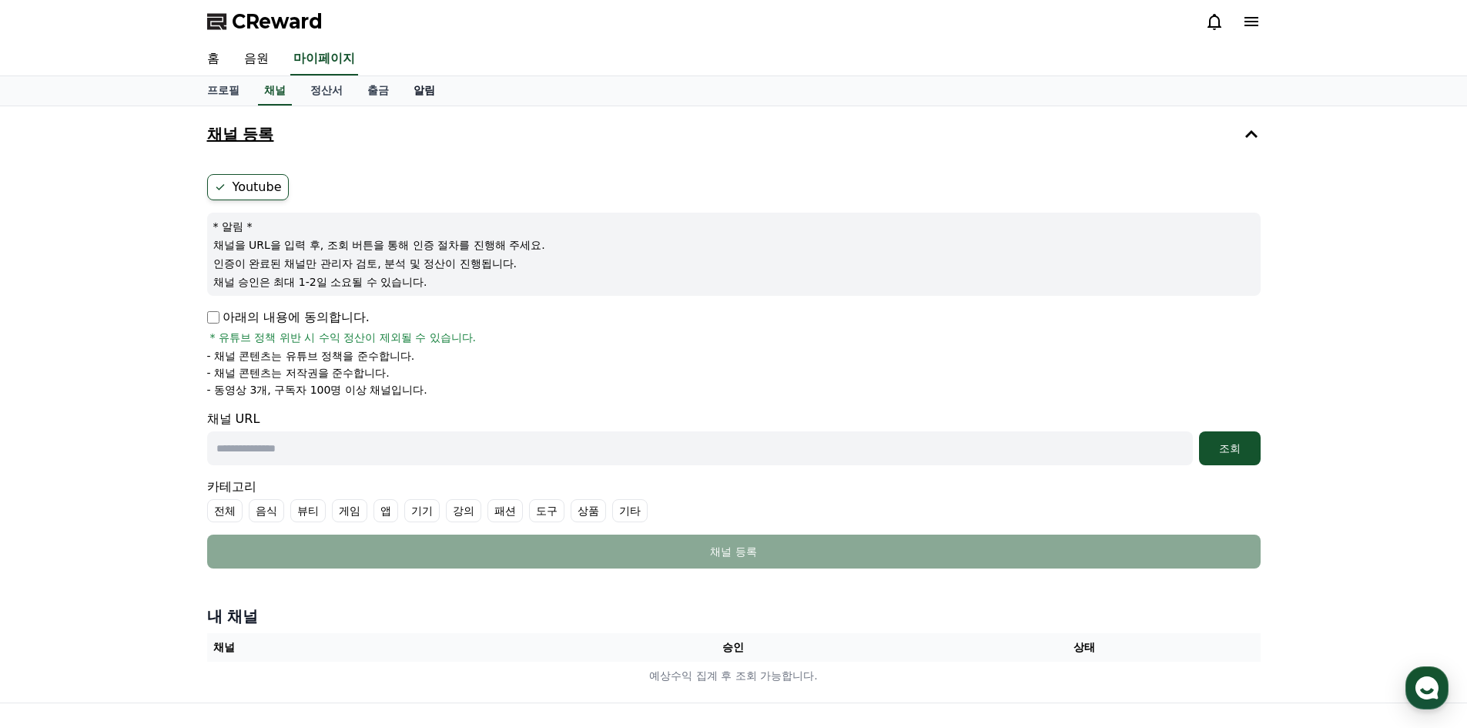
click at [437, 89] on link "알림" at bounding box center [424, 90] width 46 height 29
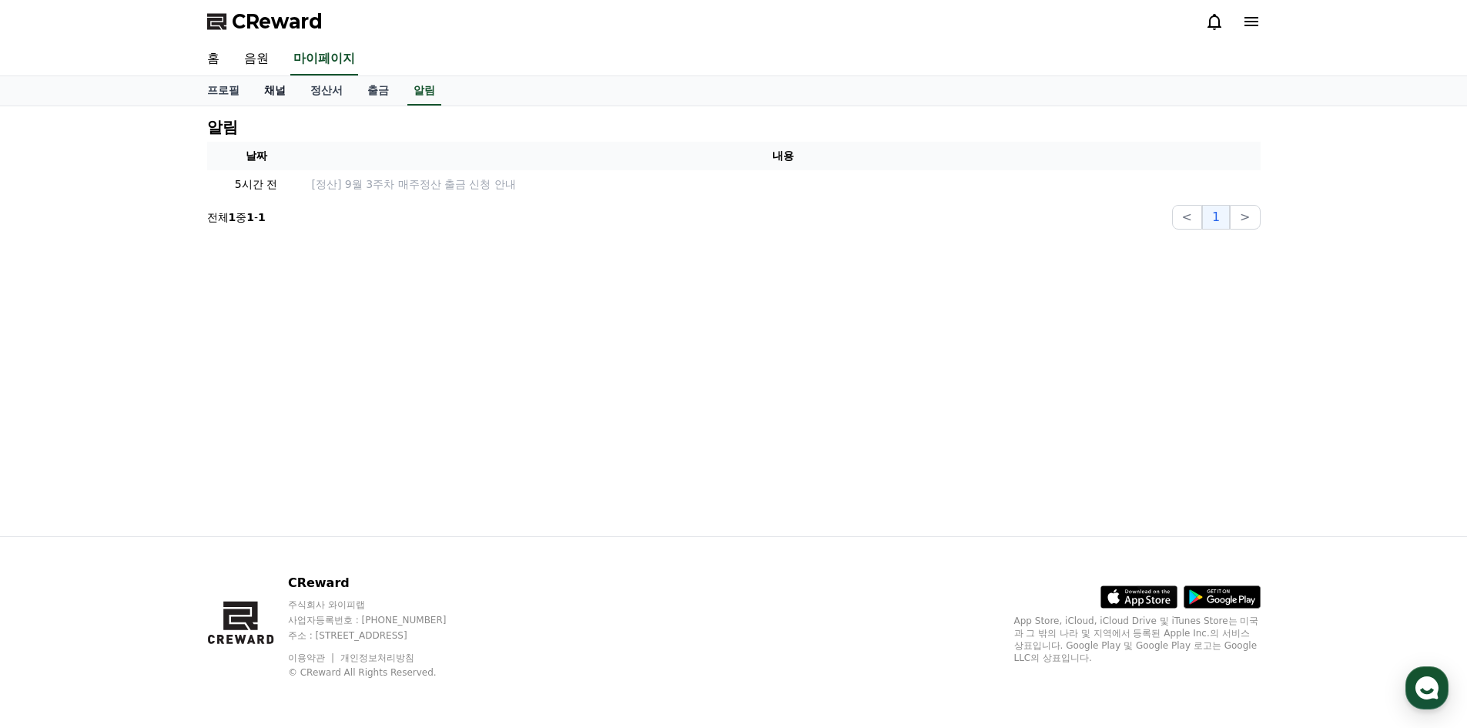
click at [273, 91] on link "채널" at bounding box center [275, 90] width 46 height 29
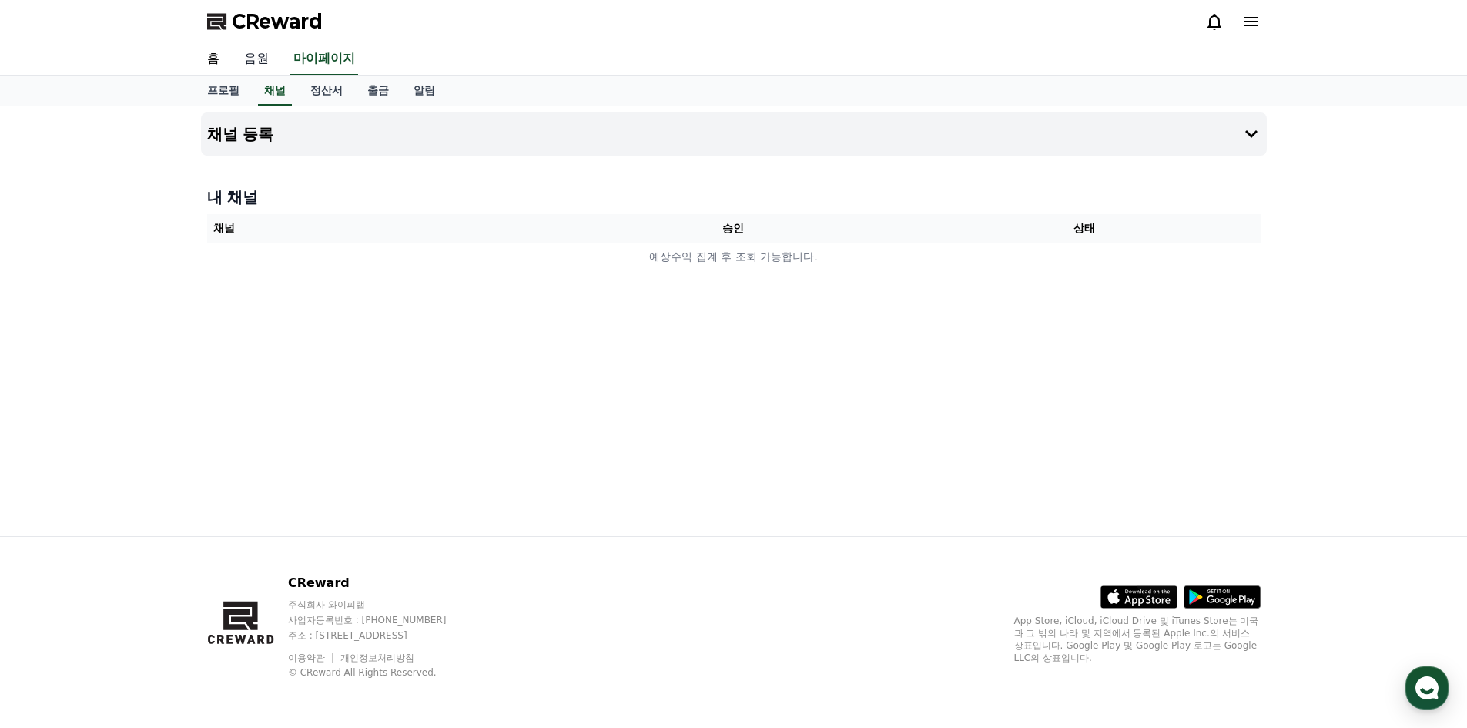
click at [260, 49] on link "음원" at bounding box center [256, 59] width 49 height 32
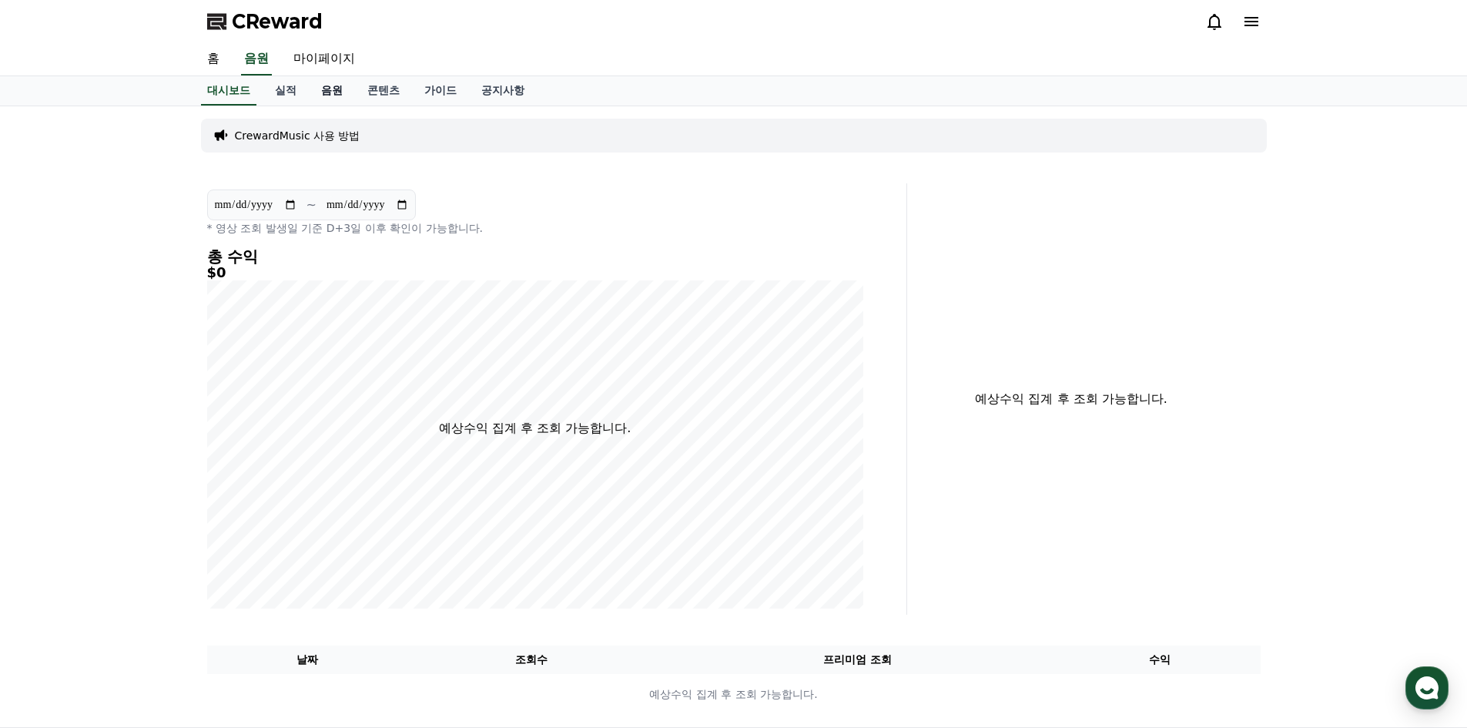
click at [330, 92] on link "음원" at bounding box center [332, 90] width 46 height 29
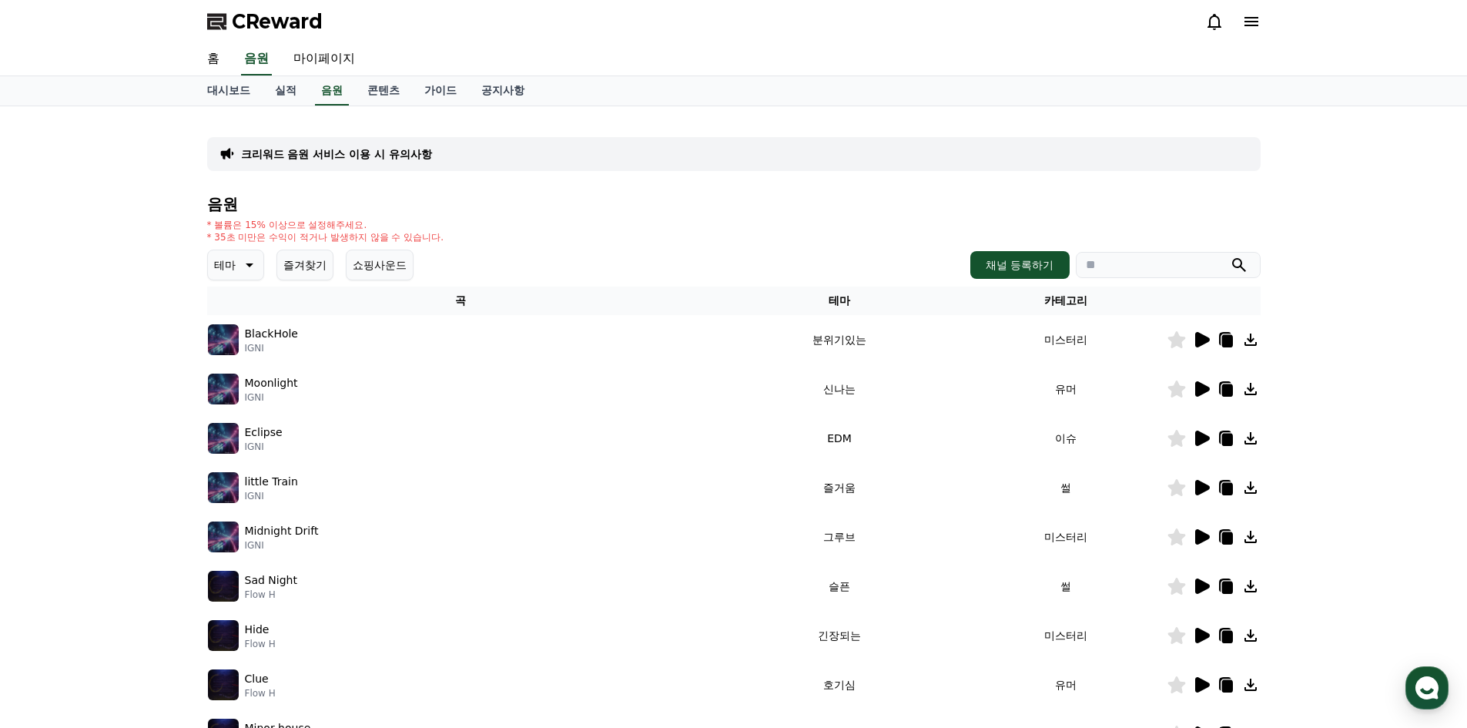
click at [1137, 263] on input "search" at bounding box center [1168, 265] width 185 height 26
type input "*"
click at [1230, 256] on button "submit" at bounding box center [1239, 265] width 18 height 18
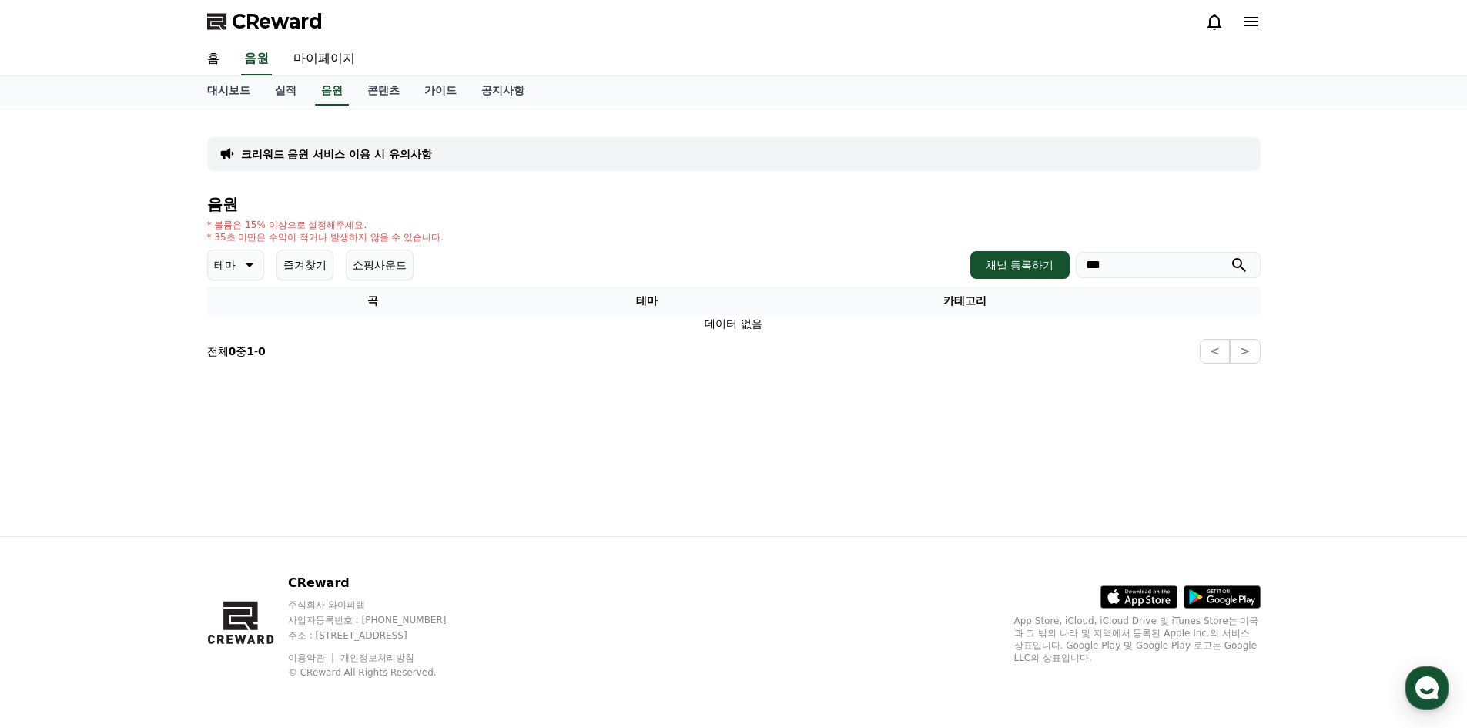
click at [1134, 267] on input "***" at bounding box center [1168, 265] width 185 height 26
type input "***"
click at [1230, 256] on button "submit" at bounding box center [1239, 265] width 18 height 18
